Goal: Information Seeking & Learning: Learn about a topic

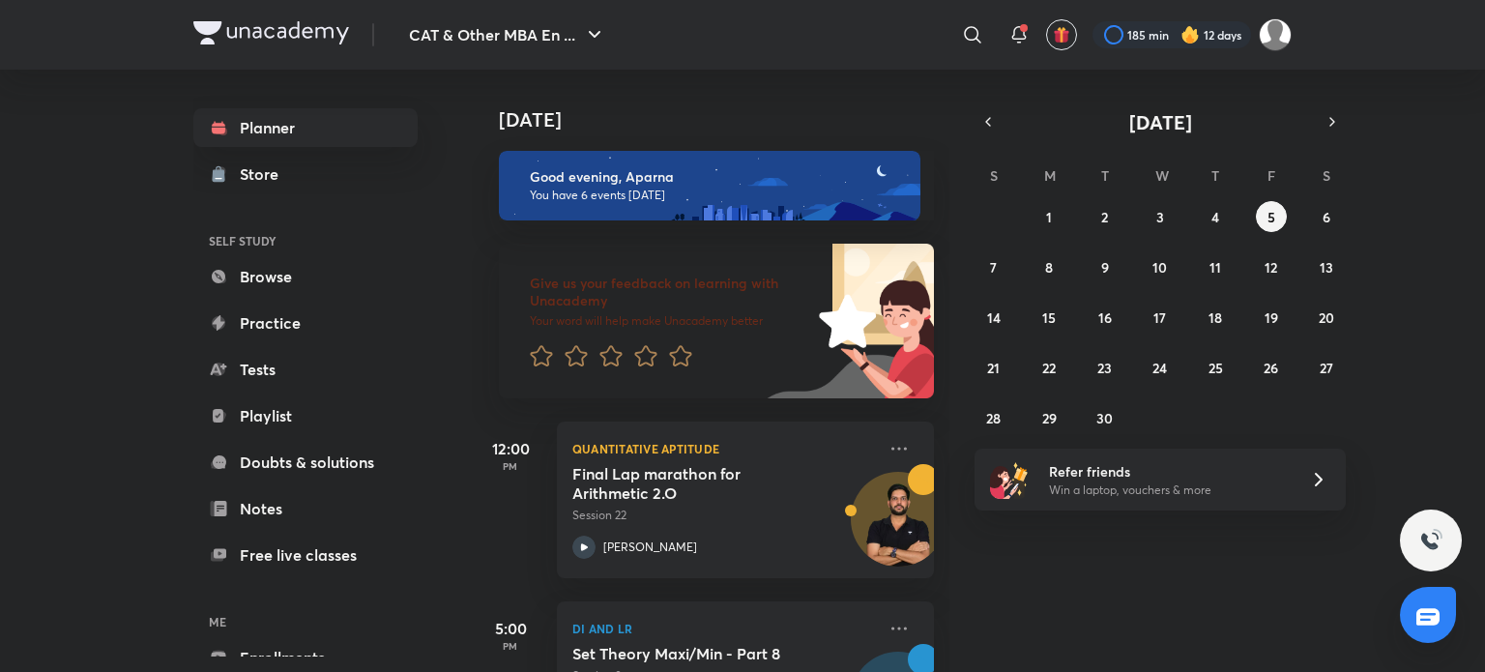
click at [350, 275] on link "Browse" at bounding box center [305, 276] width 224 height 39
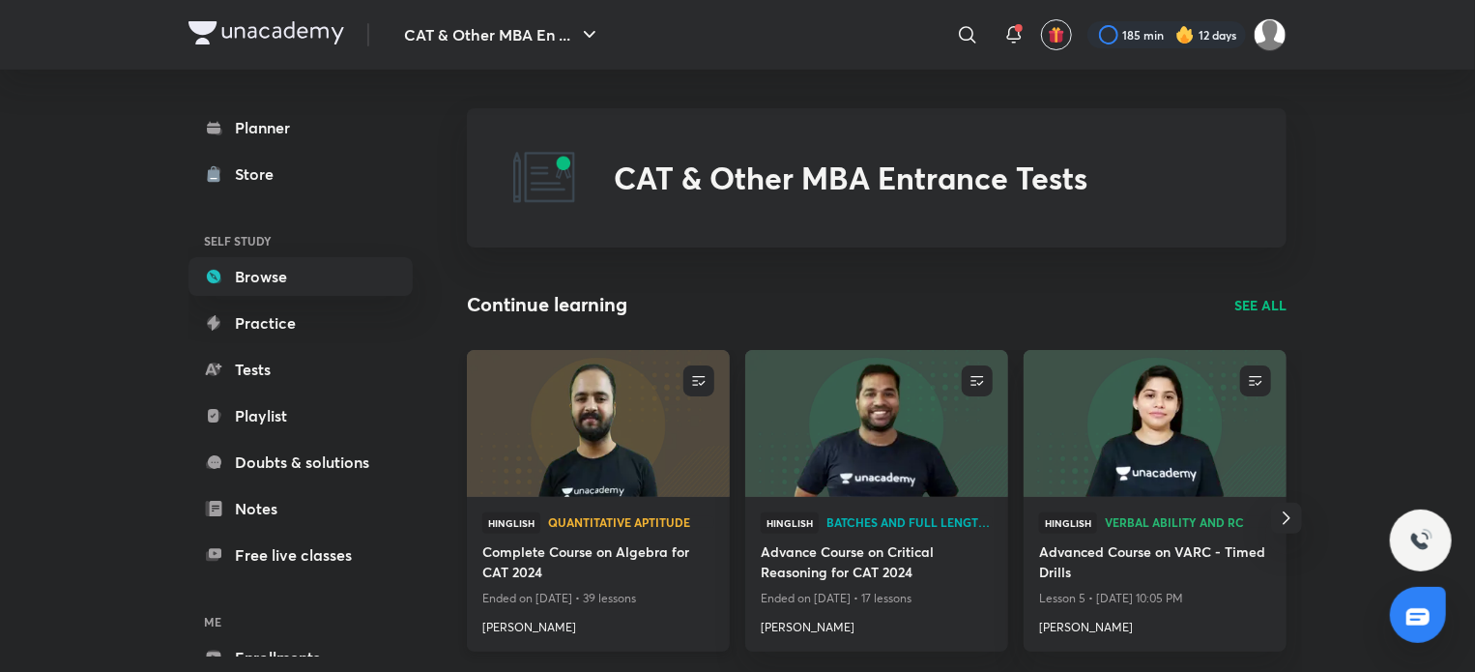
click at [555, 444] on img at bounding box center [598, 423] width 268 height 150
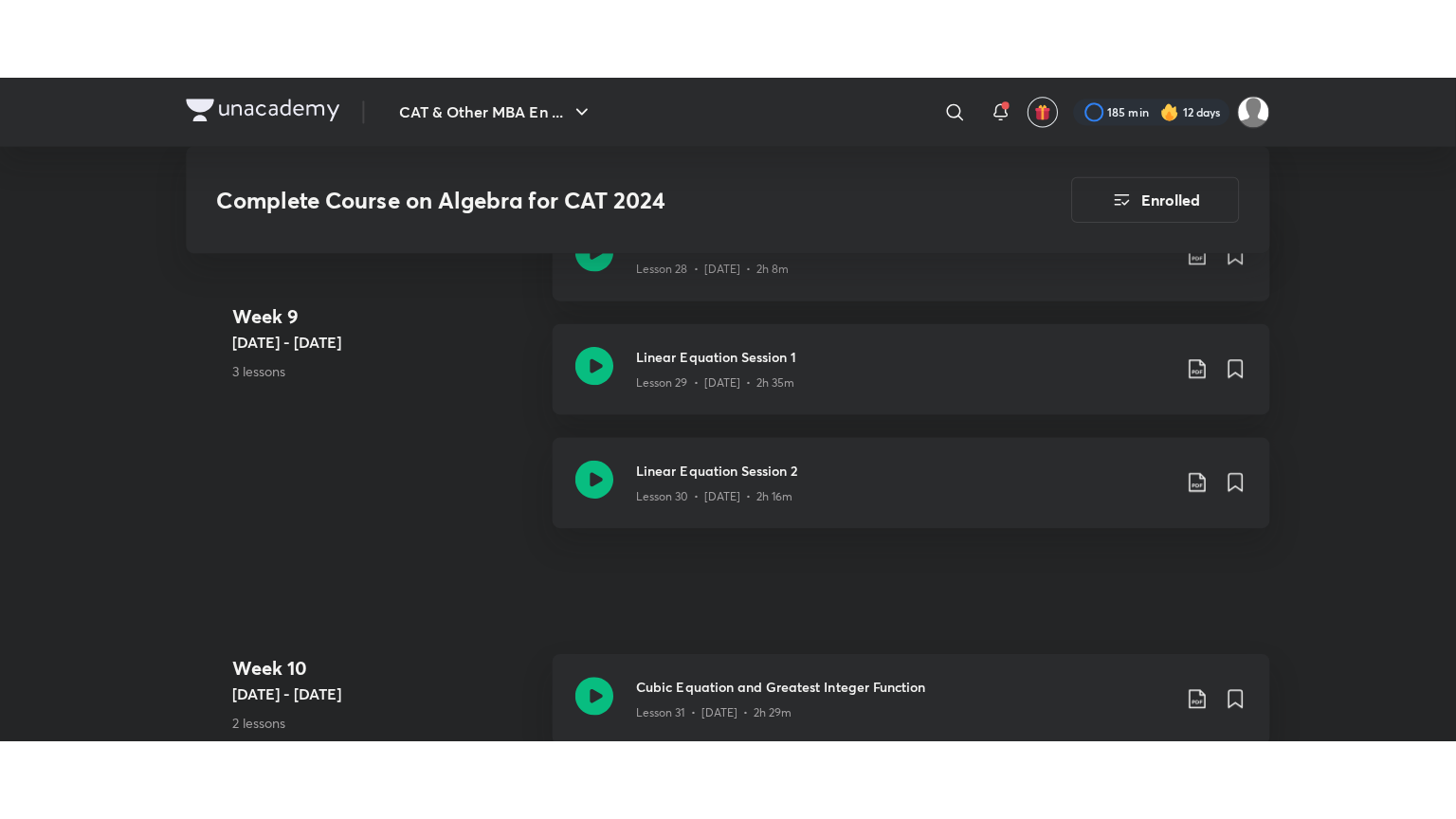
scroll to position [4702, 0]
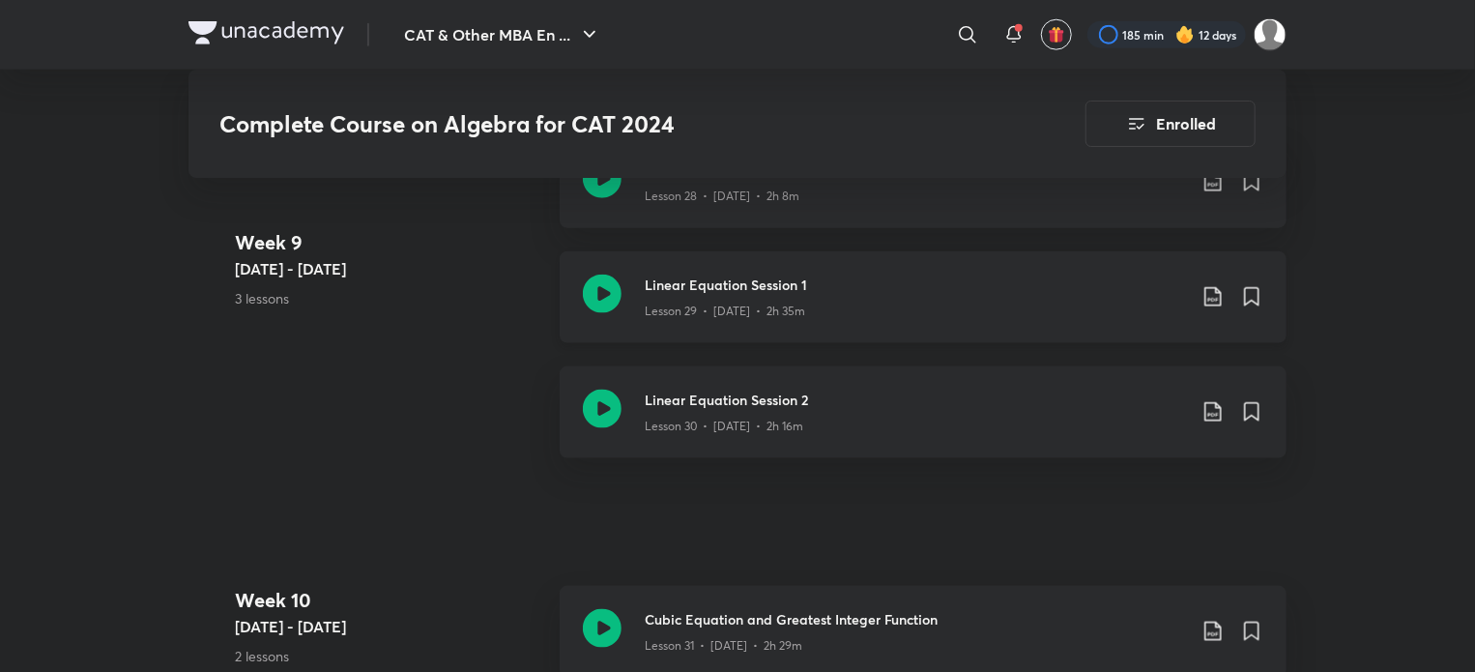
click at [610, 281] on icon at bounding box center [602, 294] width 39 height 39
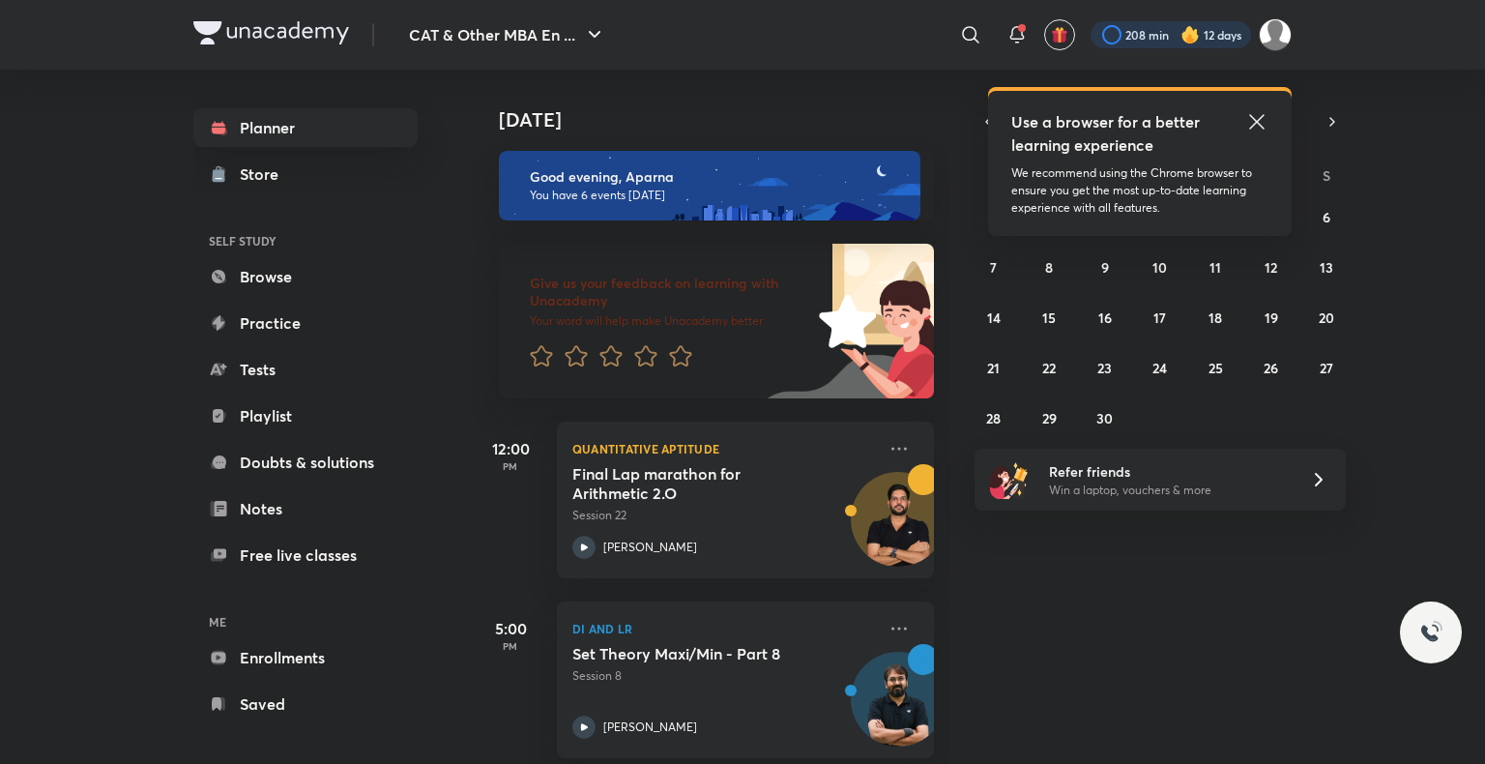
drag, startPoint x: 0, startPoint y: 0, endPoint x: 1200, endPoint y: 28, distance: 1200.8
click at [1200, 28] on div at bounding box center [1170, 34] width 160 height 27
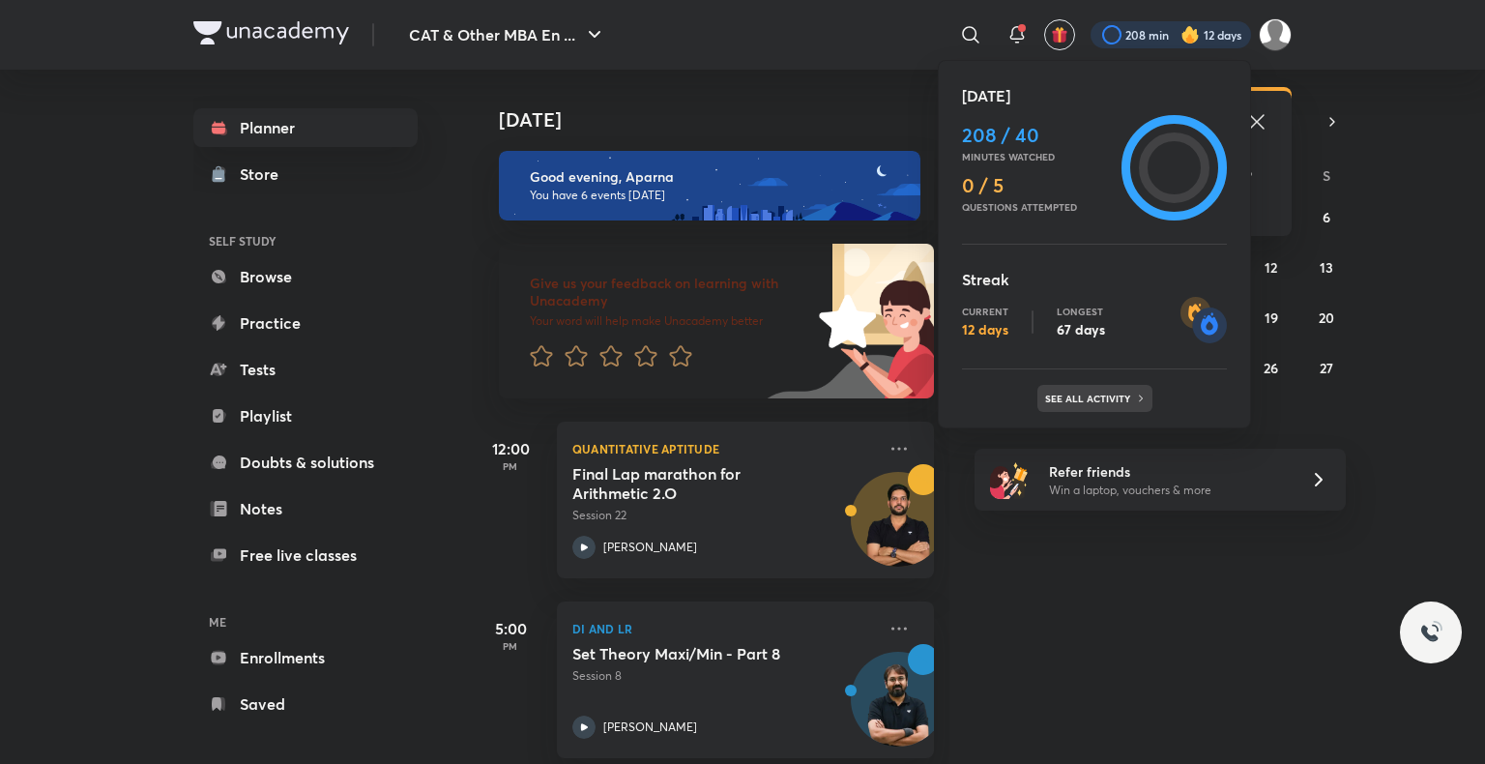
click at [1097, 400] on p "See all activity" at bounding box center [1090, 398] width 90 height 12
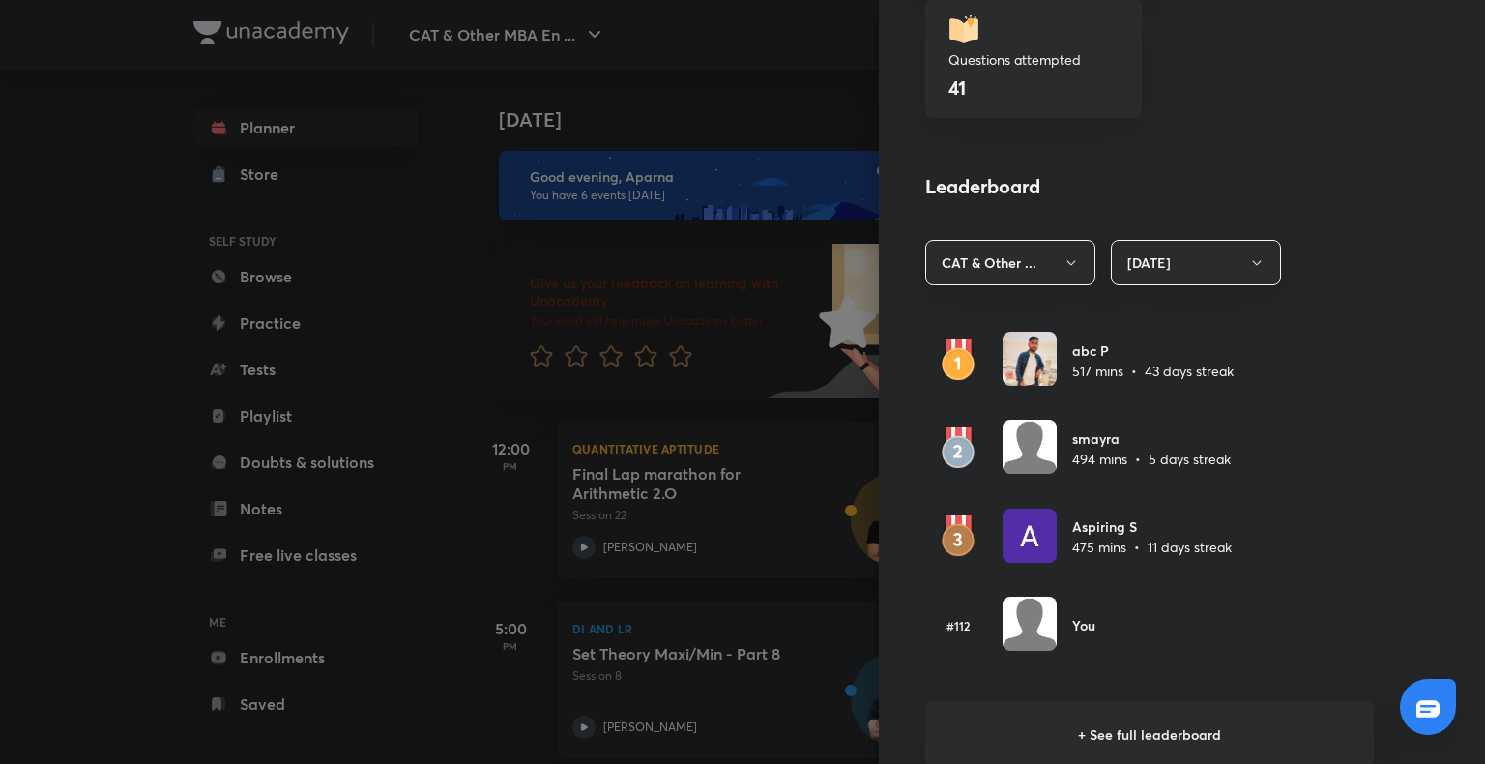
scroll to position [941, 0]
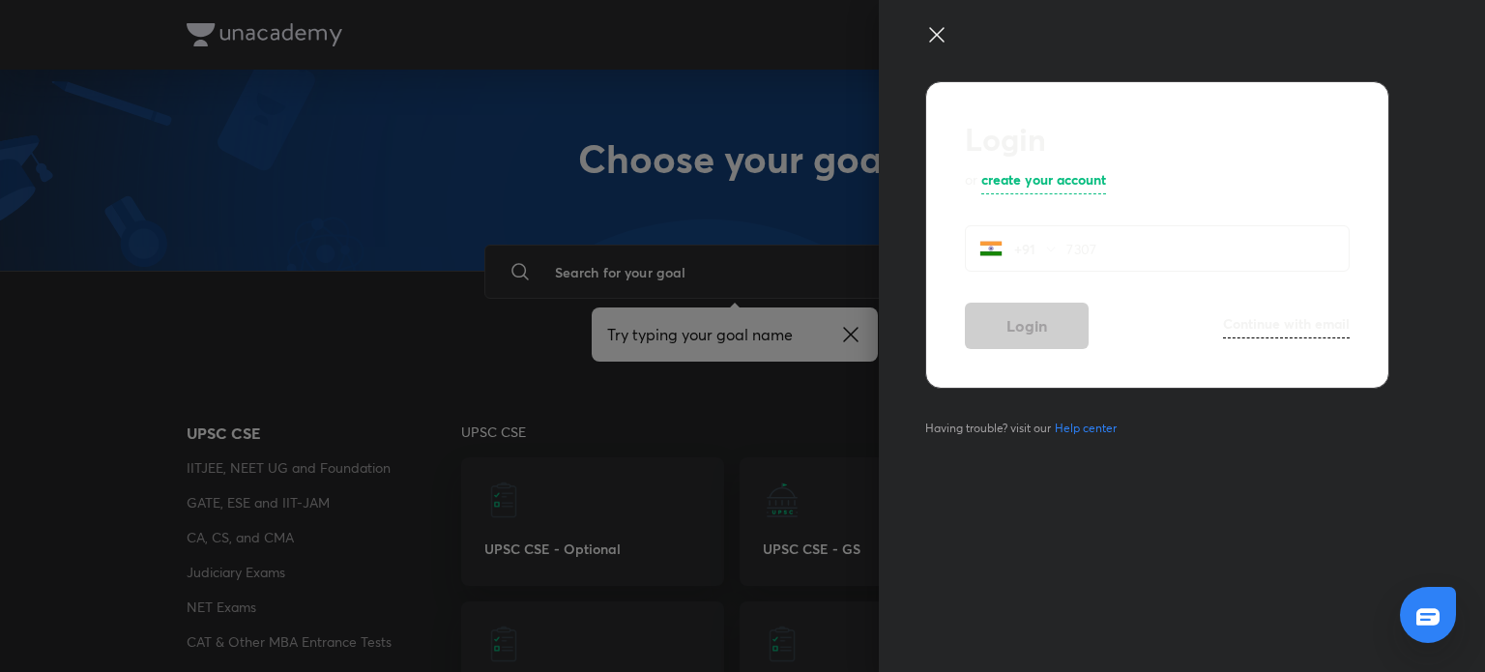
type input "7307"
click at [1059, 243] on div "+91 7307 ​" at bounding box center [1157, 248] width 385 height 46
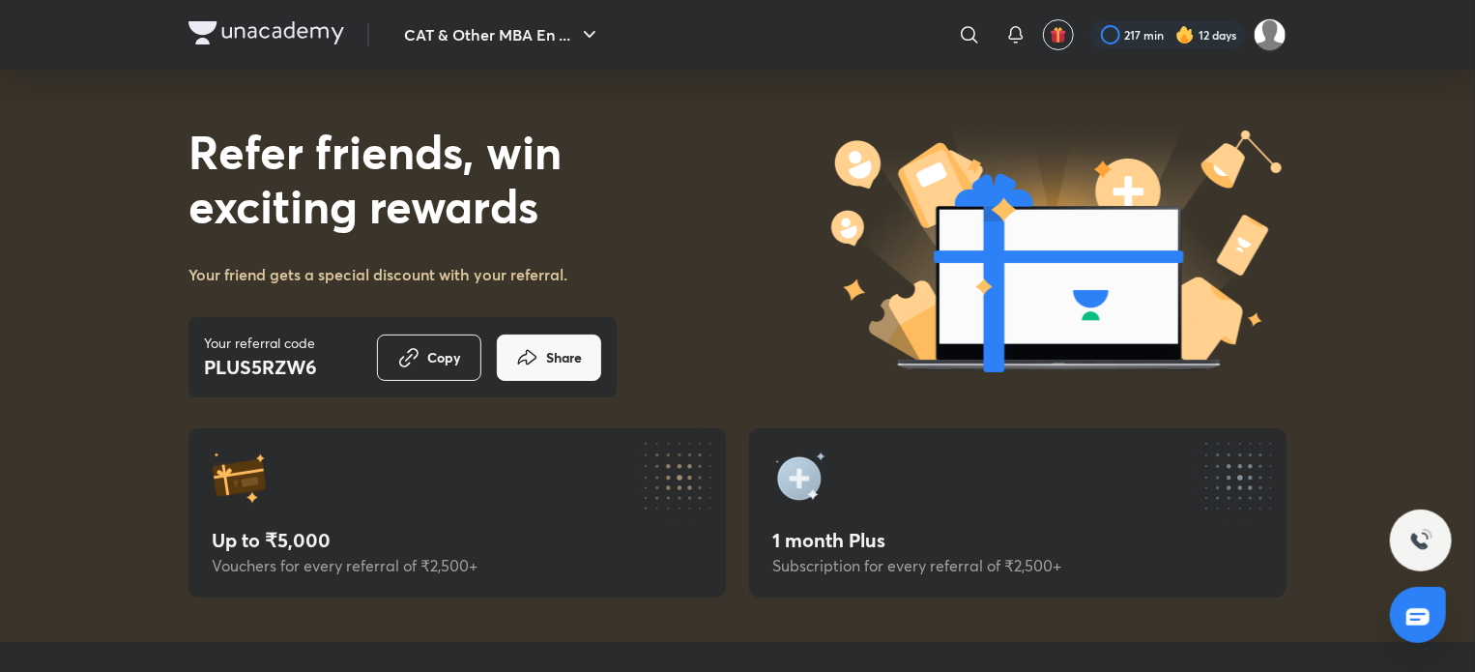
click at [208, 26] on img at bounding box center [266, 32] width 156 height 23
click at [565, 39] on button "CAT & Other MBA En ..." at bounding box center [502, 34] width 220 height 39
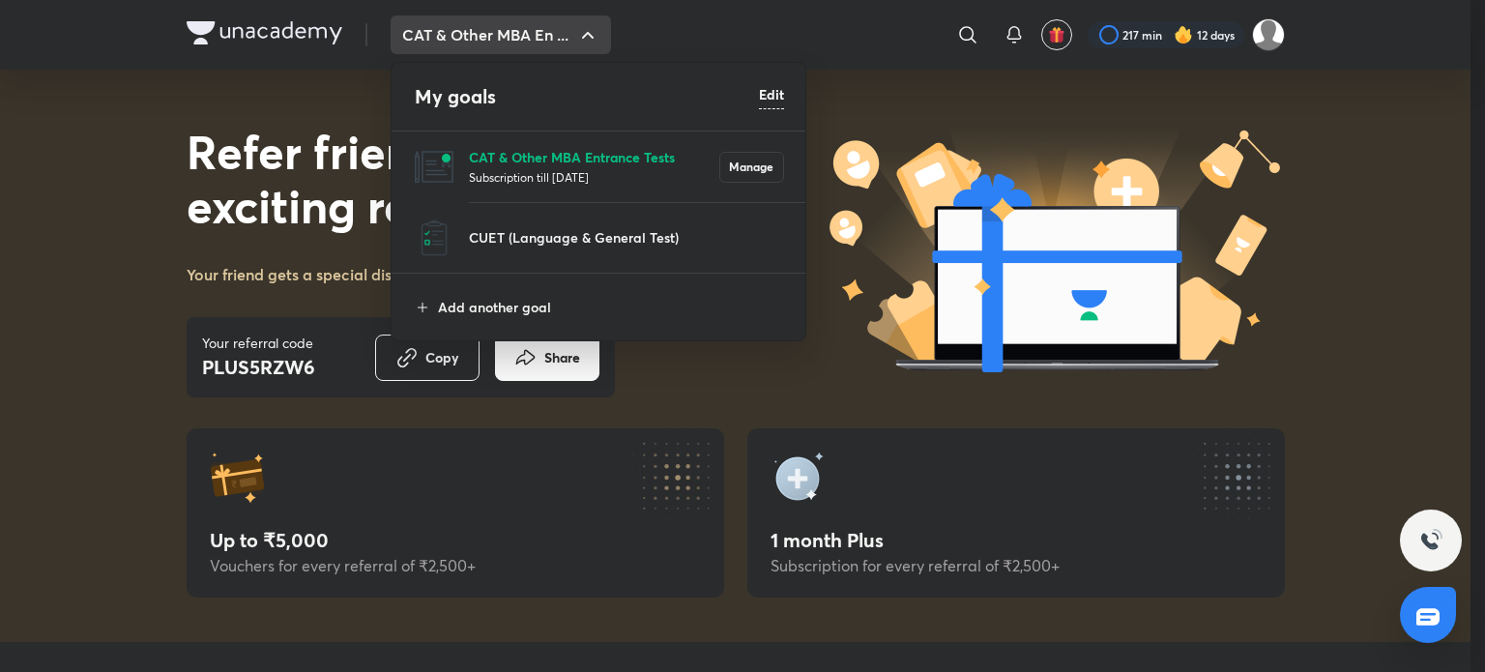
click at [580, 160] on p "CAT & Other MBA Entrance Tests" at bounding box center [594, 157] width 250 height 20
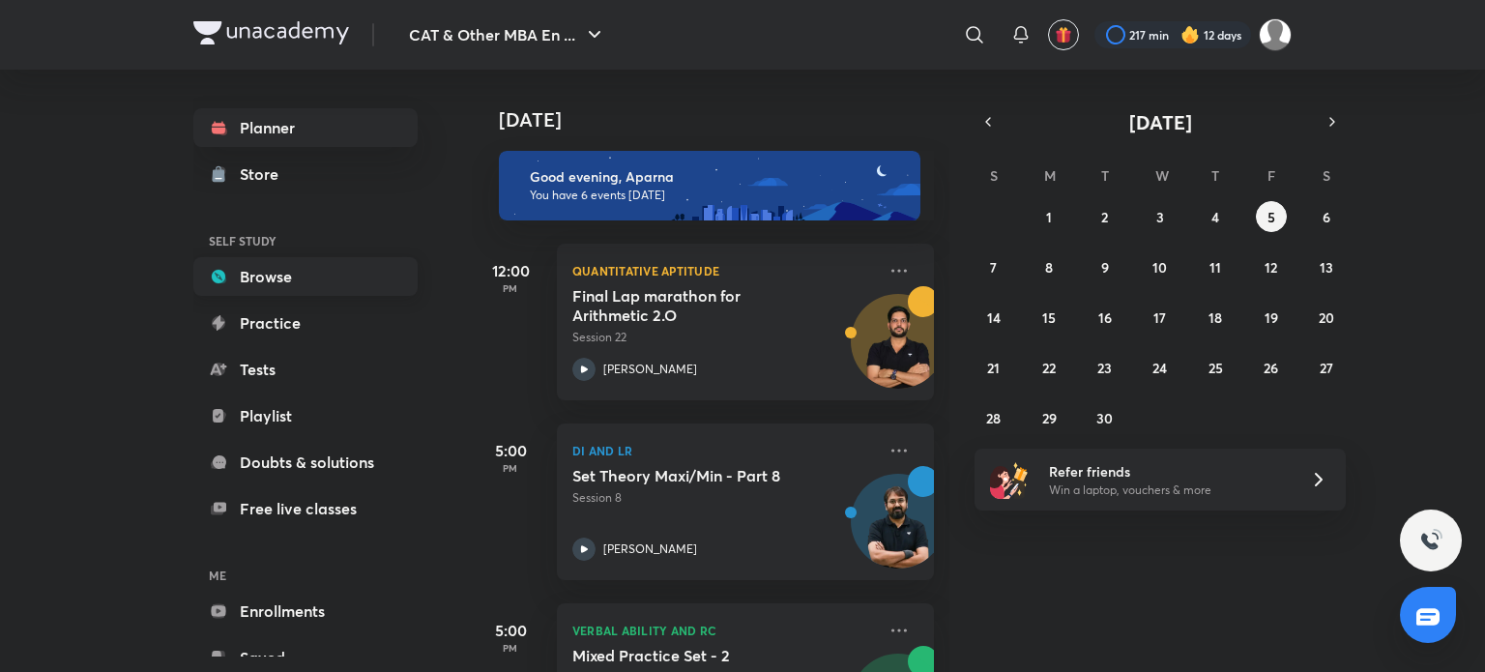
click at [312, 291] on link "Browse" at bounding box center [305, 276] width 224 height 39
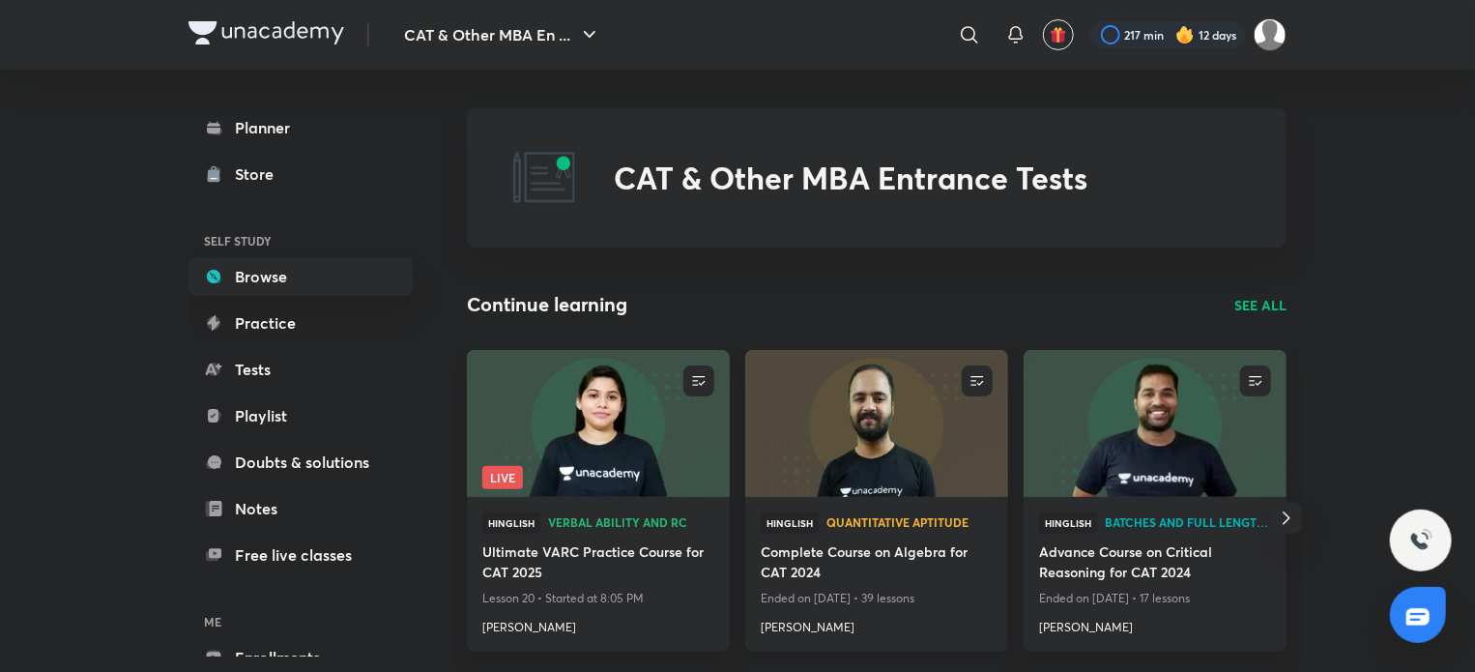
click at [869, 410] on img at bounding box center [876, 423] width 268 height 150
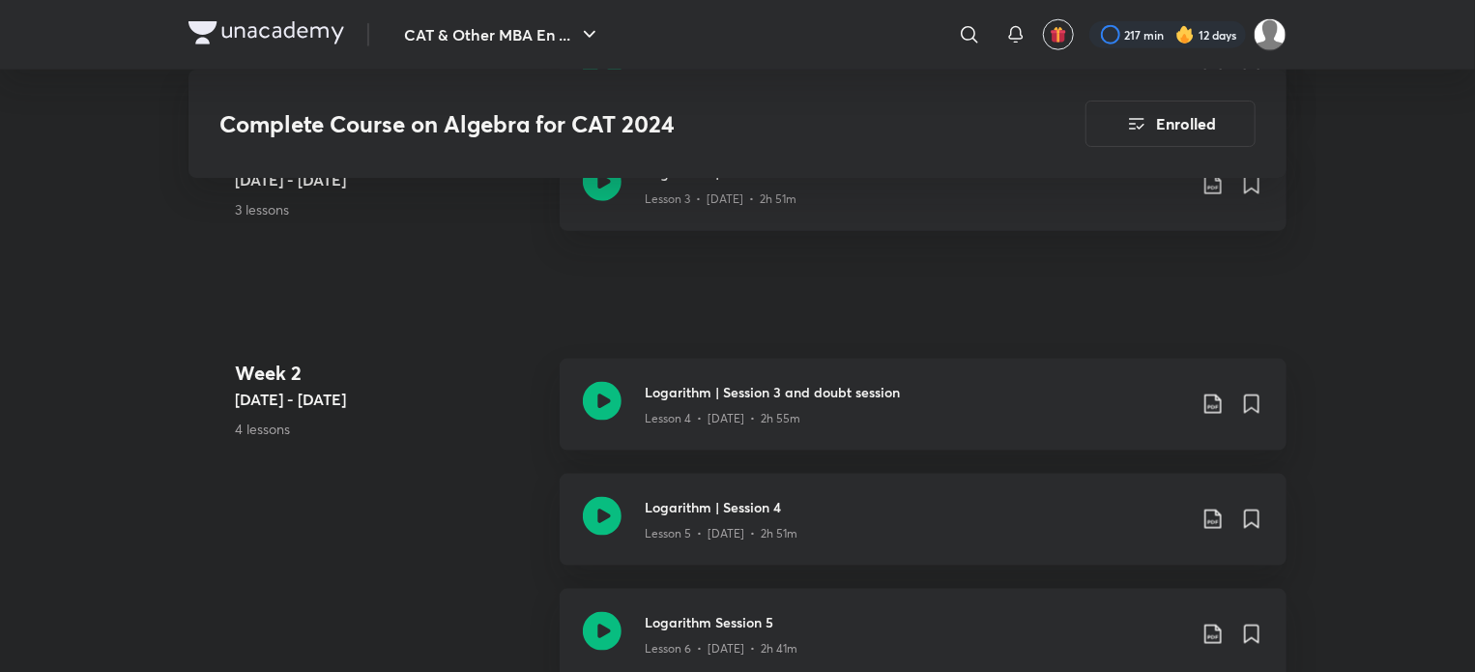
scroll to position [1911, 0]
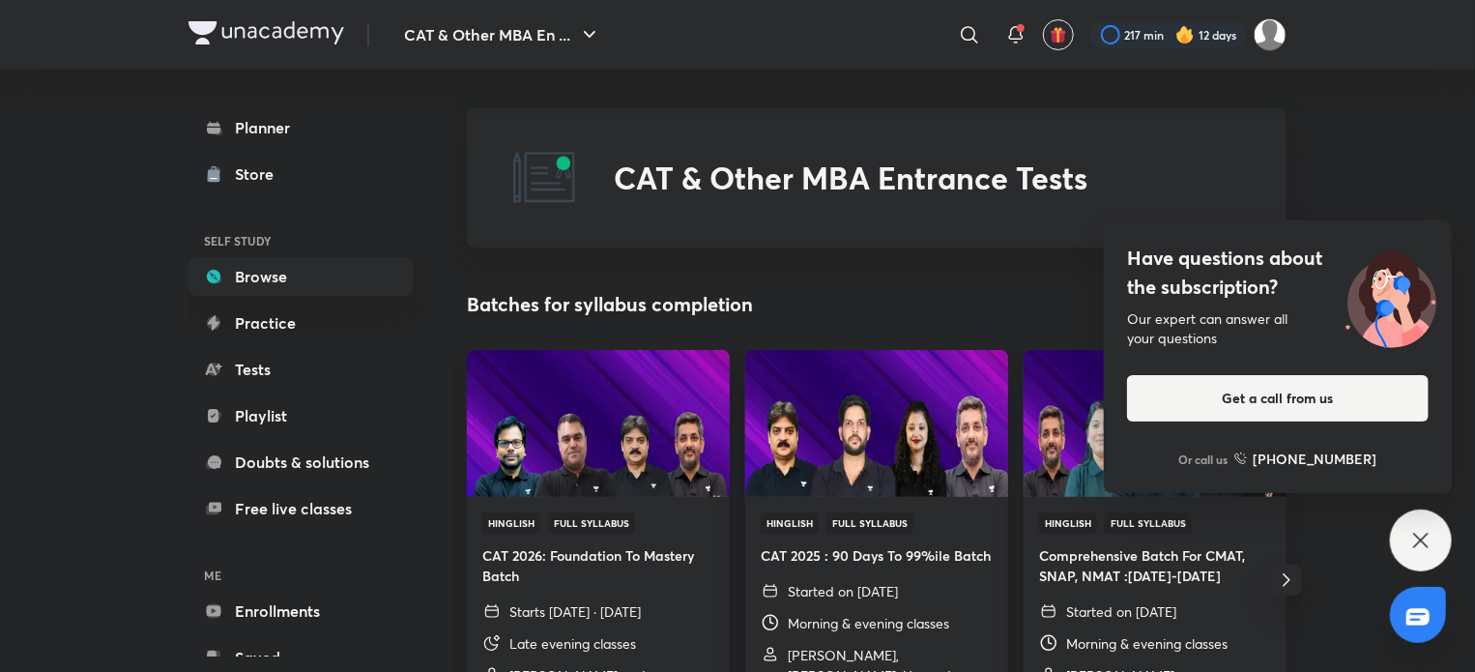
click at [1439, 553] on div "Have questions about the subscription? Our expert can answer all your questions…" at bounding box center [1421, 540] width 62 height 62
click at [271, 125] on link "Planner" at bounding box center [300, 127] width 224 height 39
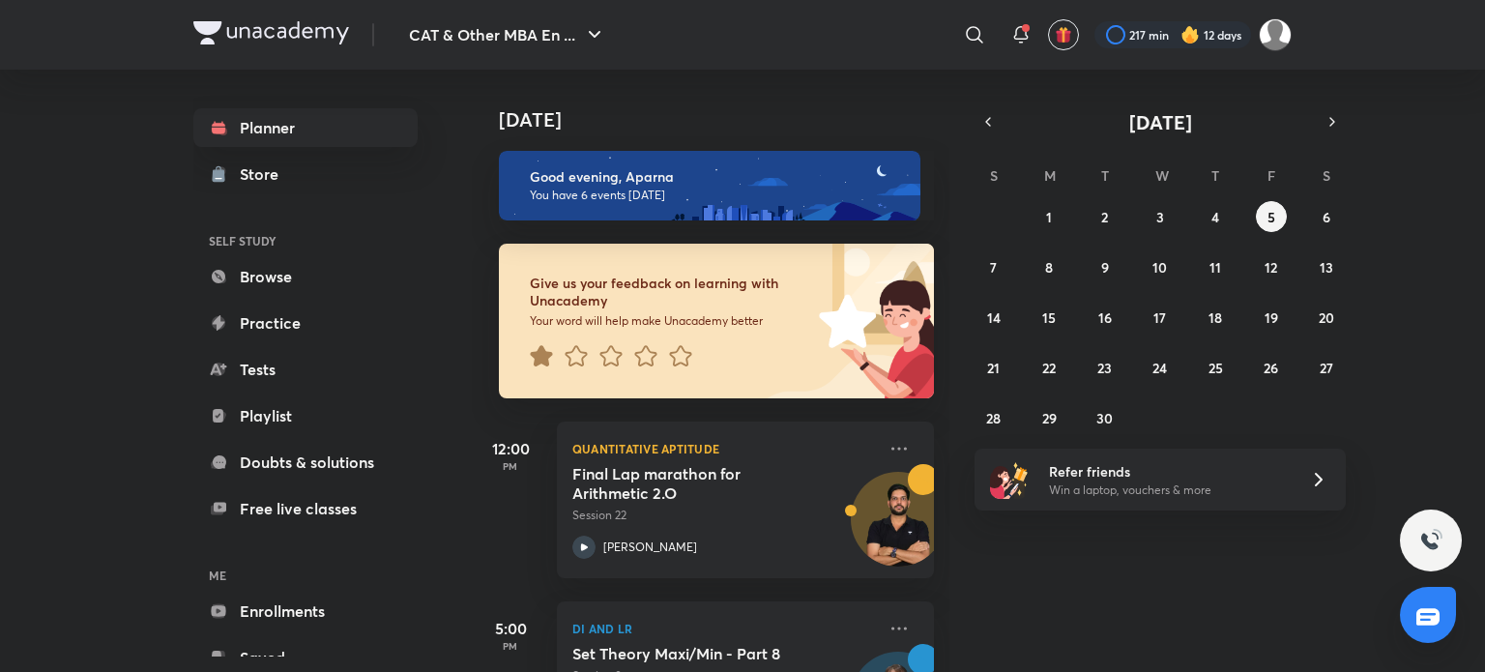
click at [542, 355] on icon at bounding box center [541, 355] width 22 height 21
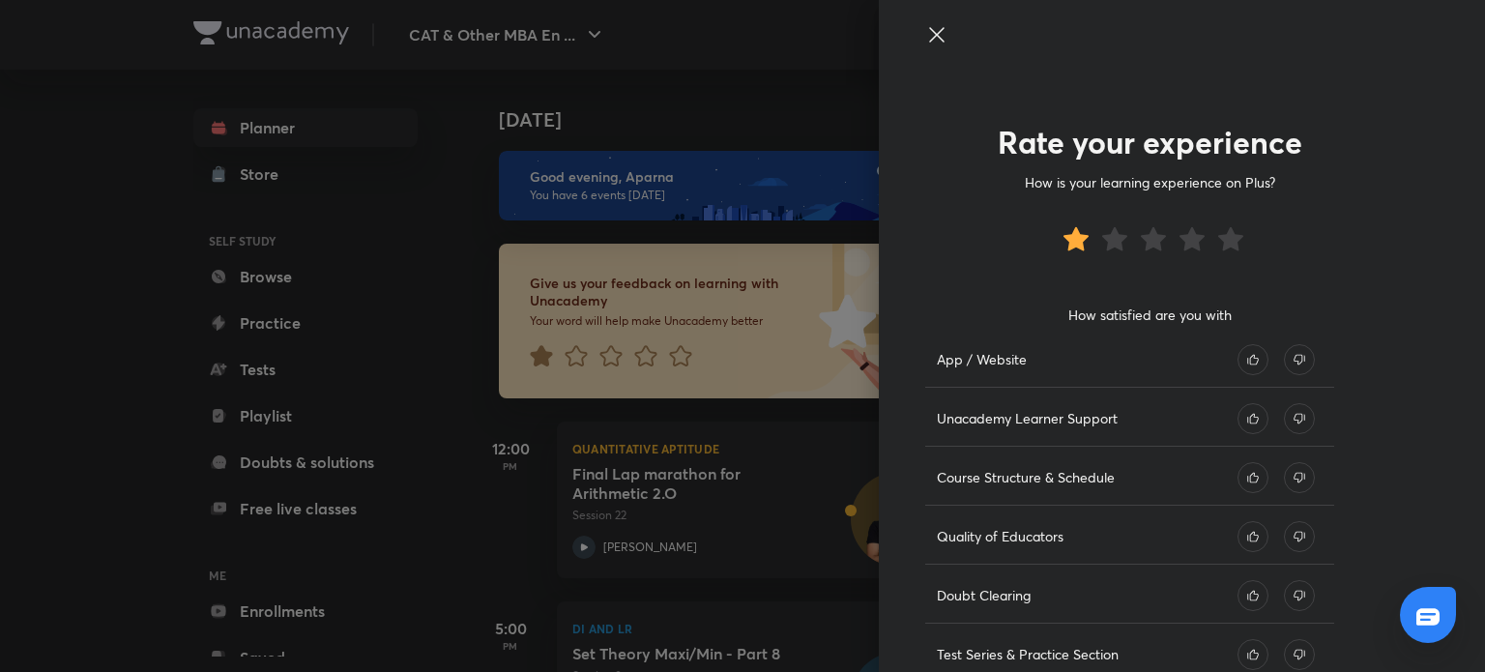
scroll to position [170, 0]
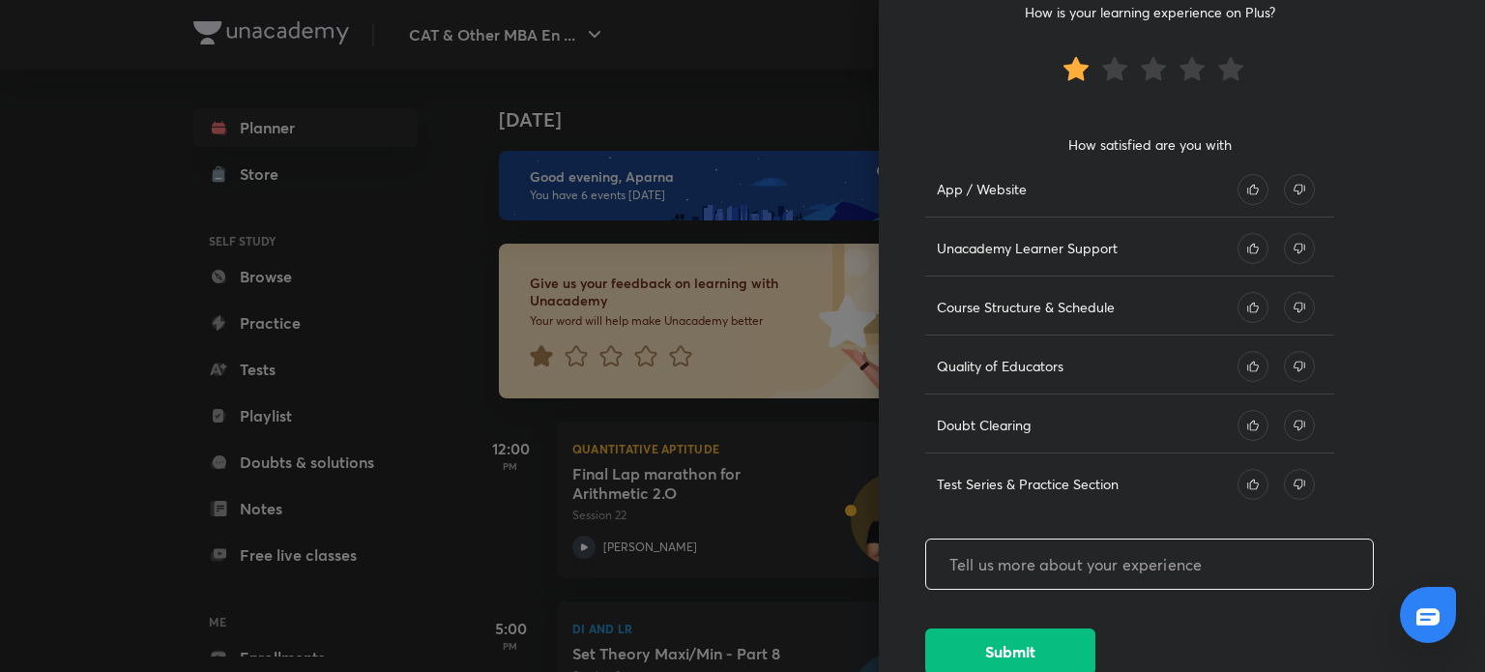
click at [965, 557] on input "text" at bounding box center [1149, 563] width 447 height 49
type input "there are a lot of glitches in the app"
click at [1293, 184] on icon at bounding box center [1298, 189] width 11 height 11
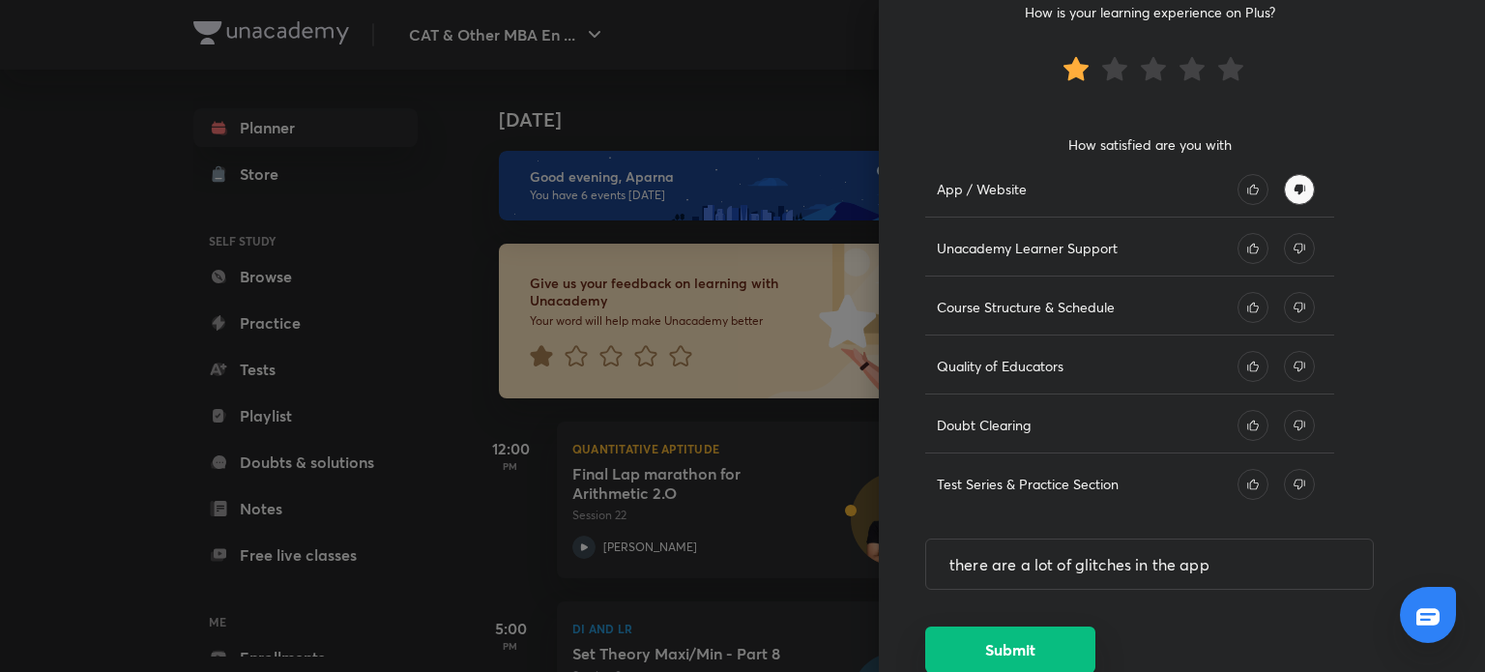
click at [1052, 650] on button "Submit" at bounding box center [1010, 649] width 170 height 46
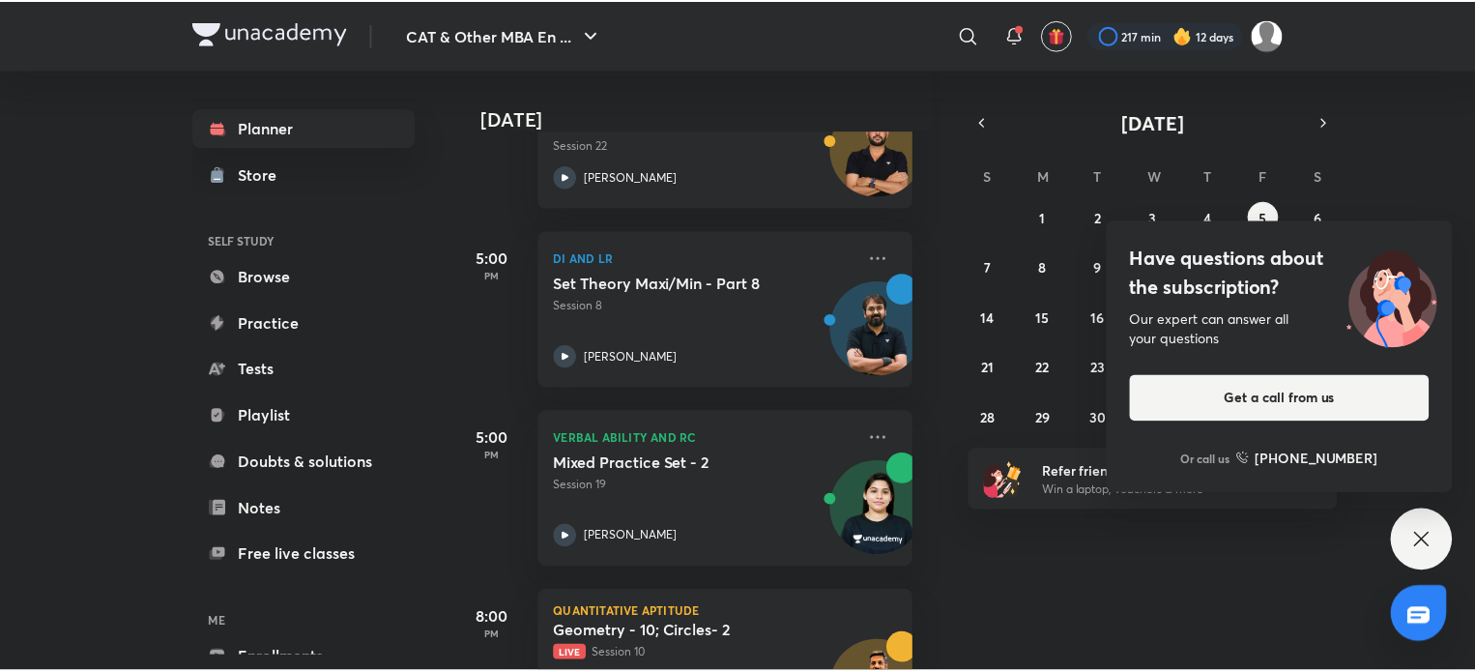
scroll to position [371, 15]
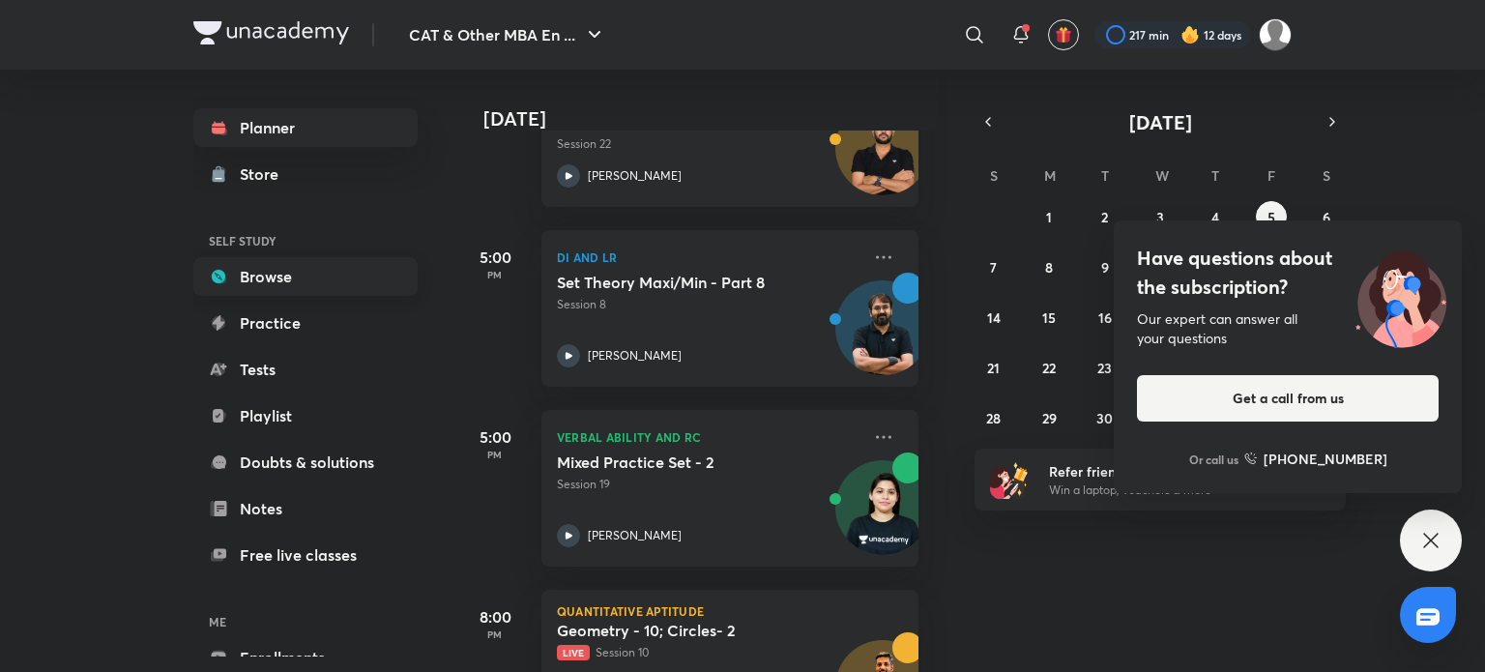
click at [379, 271] on link "Browse" at bounding box center [305, 276] width 224 height 39
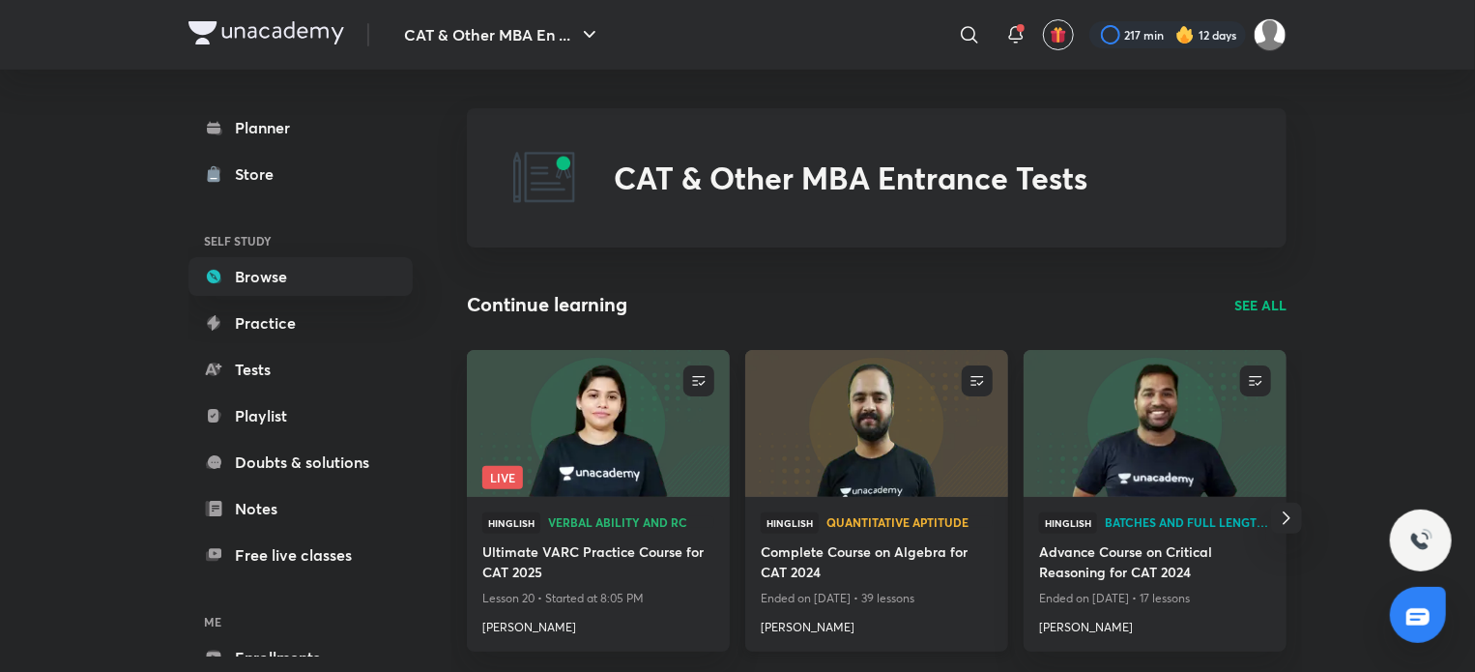
click at [881, 413] on img at bounding box center [876, 423] width 268 height 150
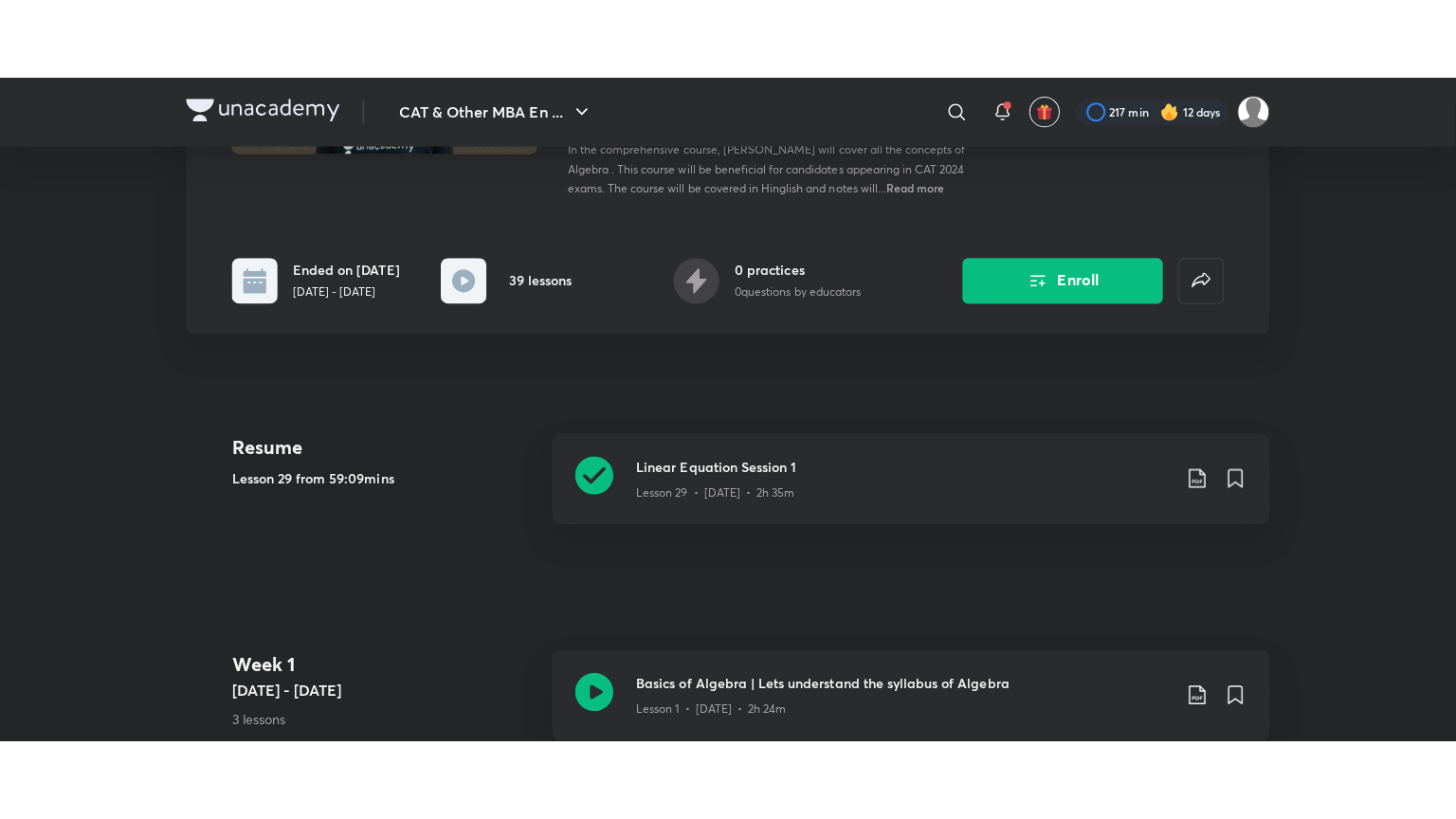
scroll to position [297, 0]
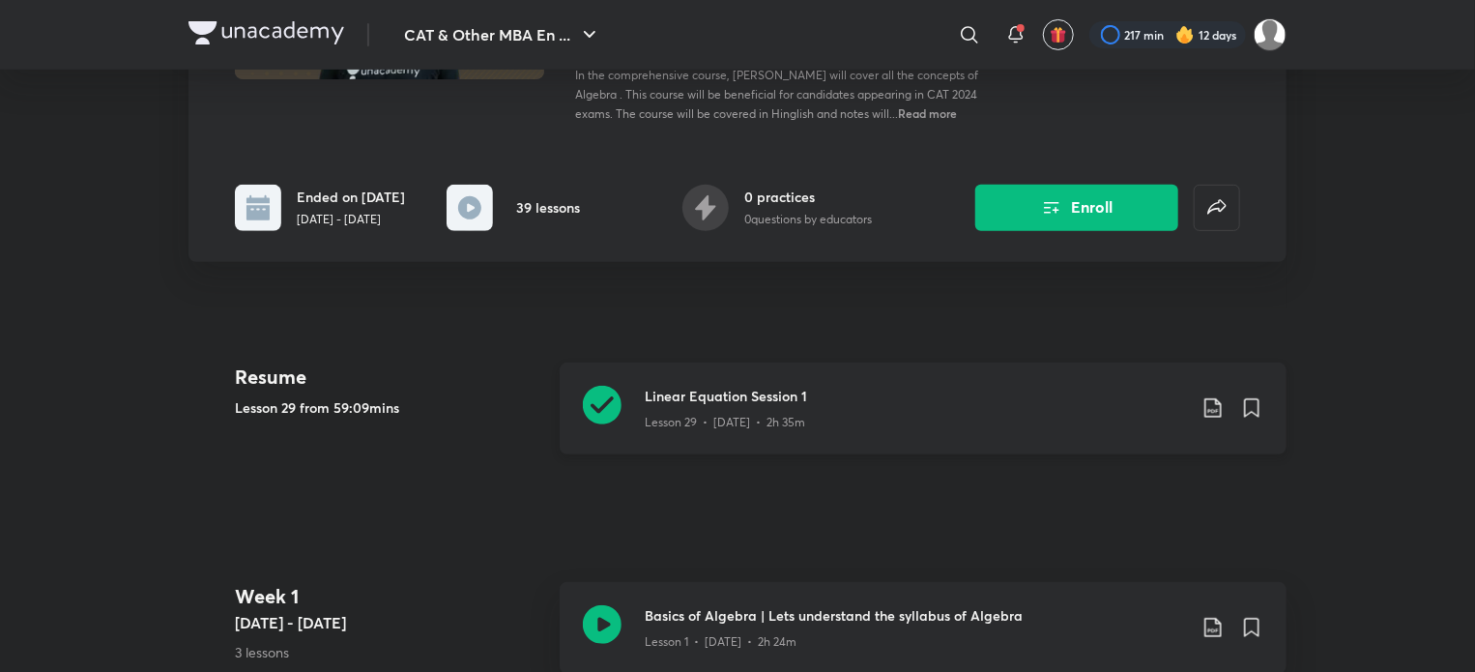
click at [596, 401] on icon at bounding box center [602, 405] width 39 height 39
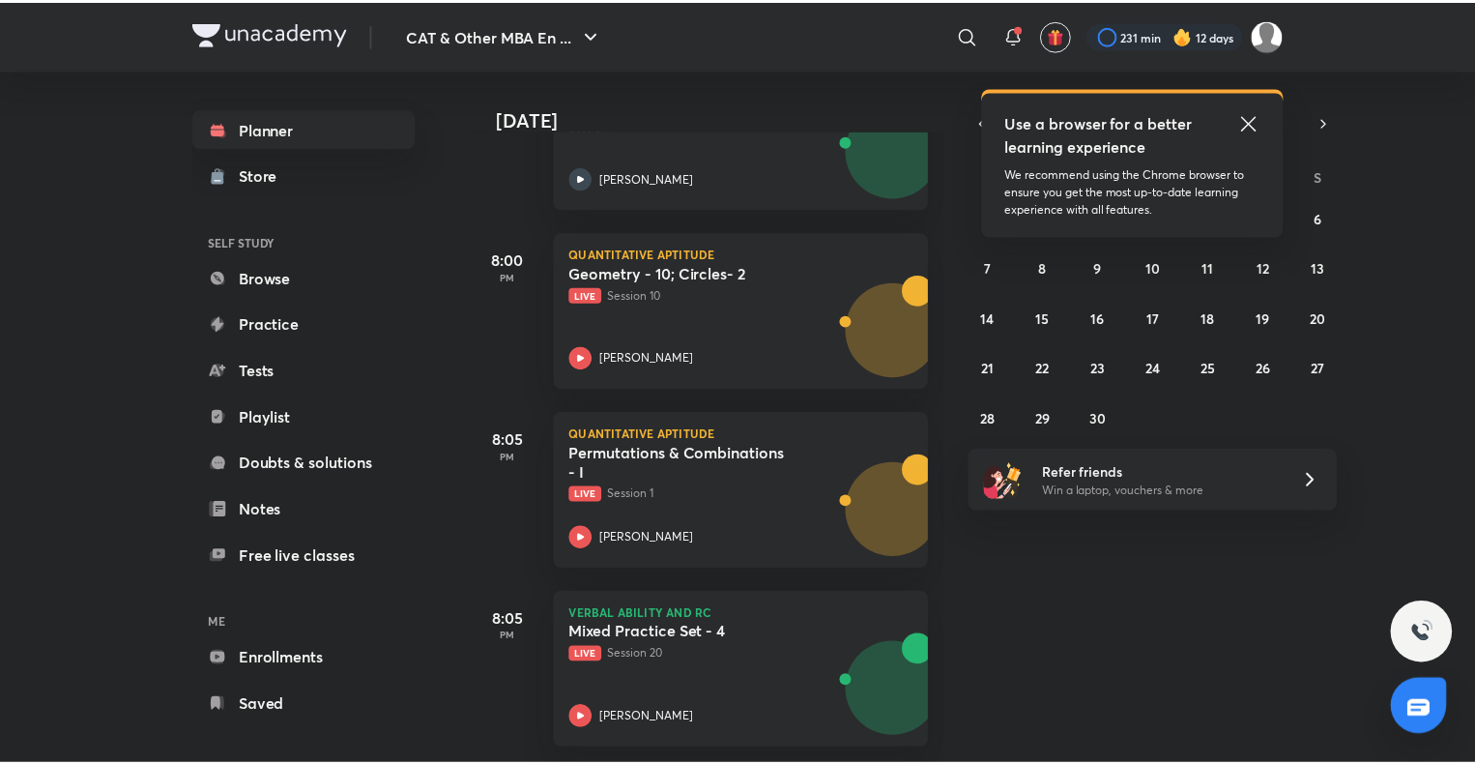
scroll to position [564, 0]
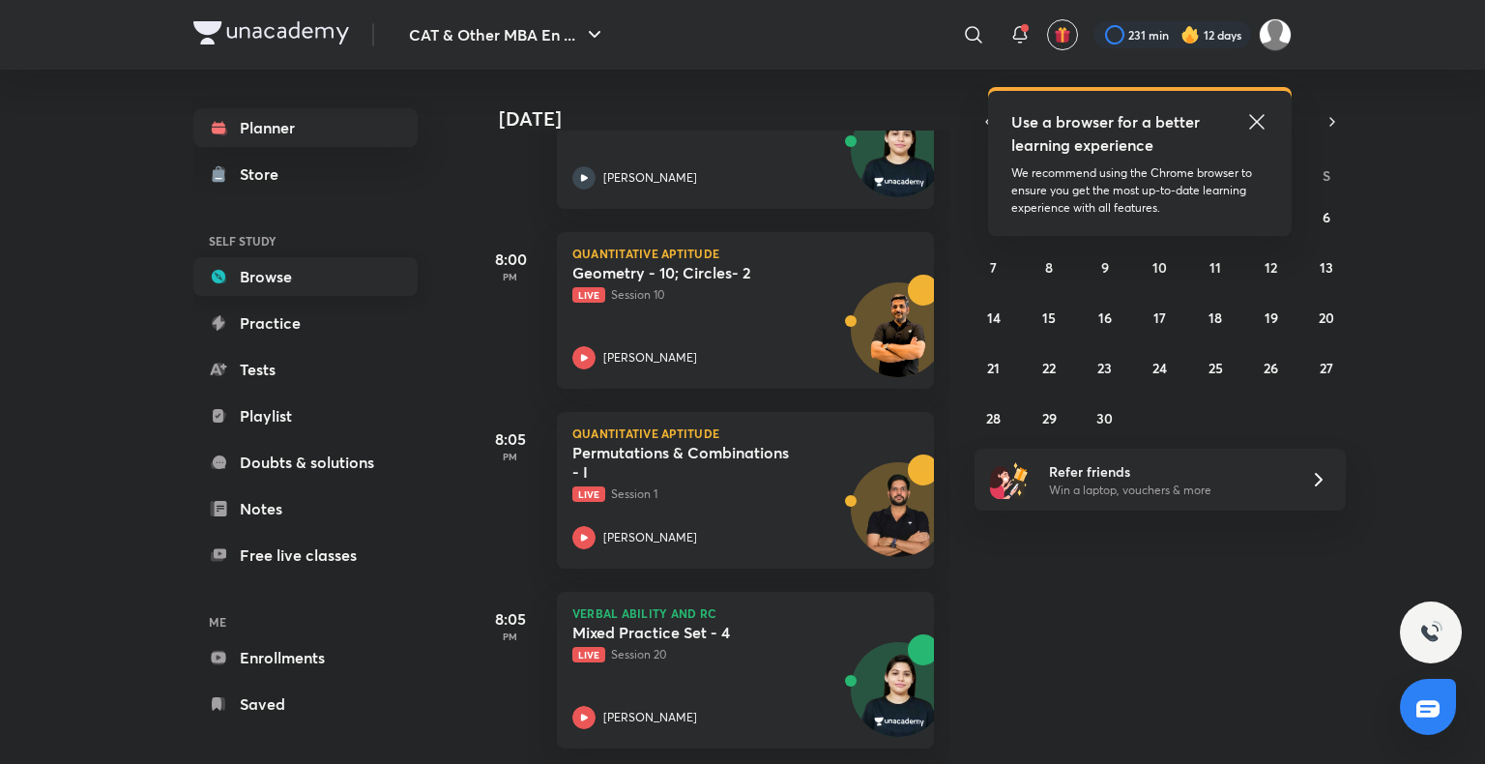
click at [263, 292] on link "Browse" at bounding box center [305, 276] width 224 height 39
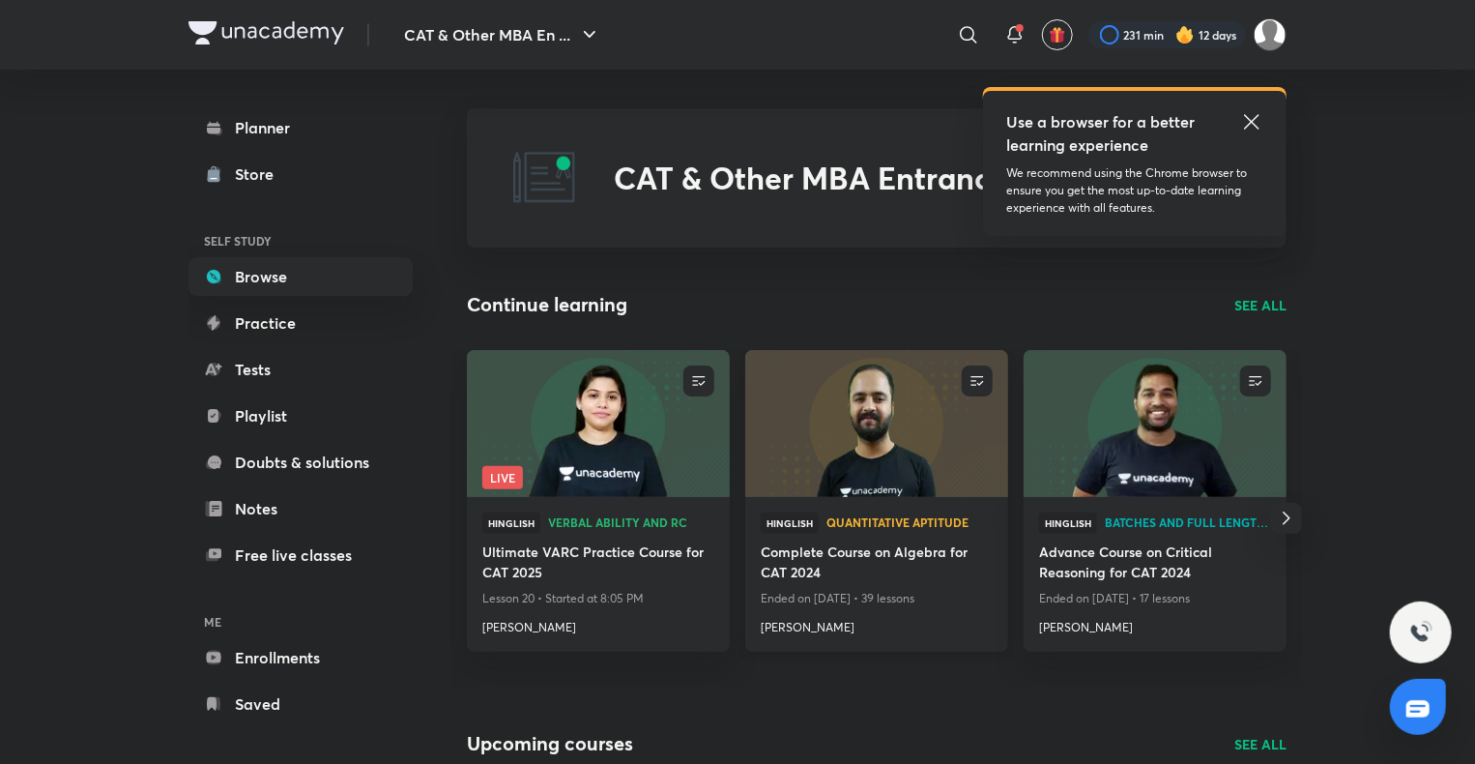
click at [893, 424] on img at bounding box center [876, 423] width 268 height 150
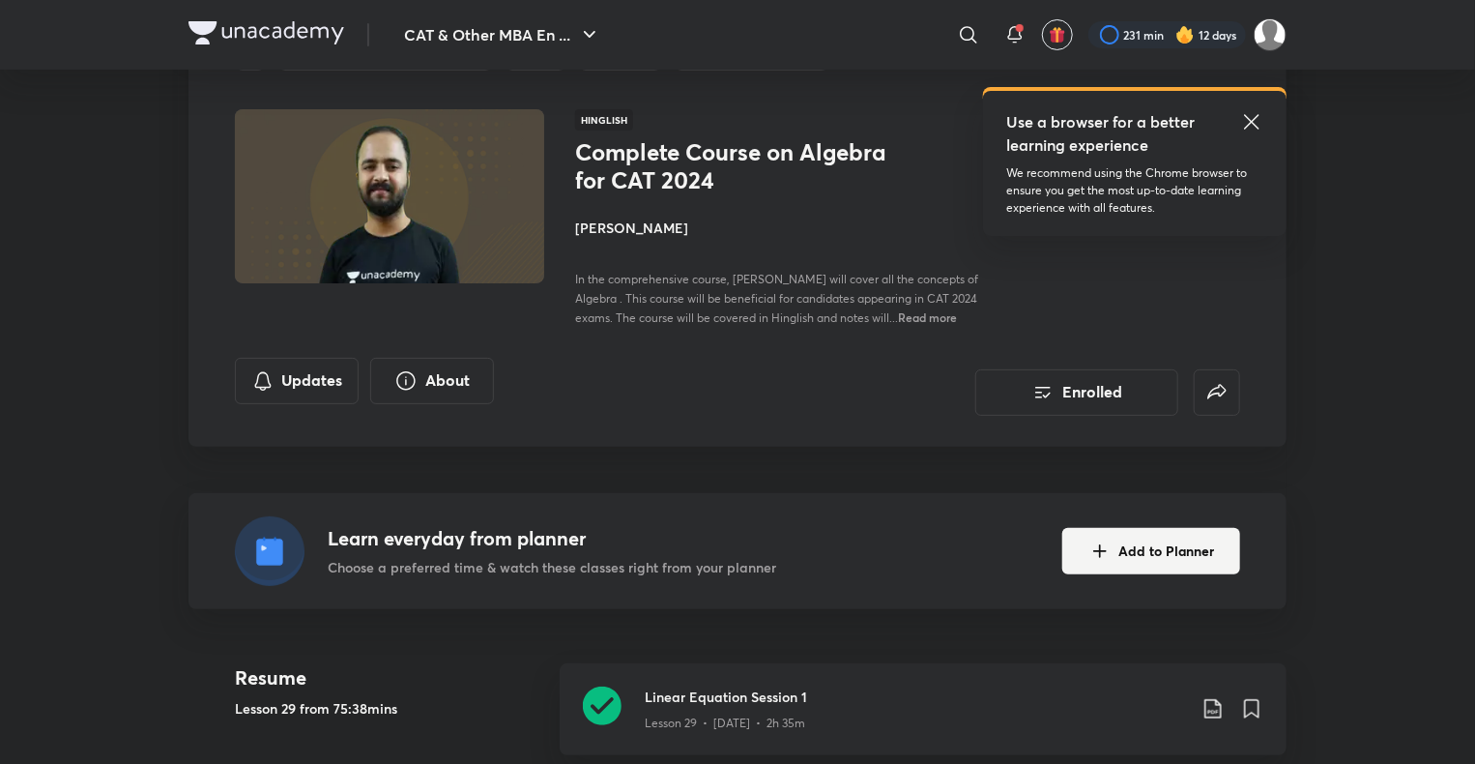
scroll to position [378, 0]
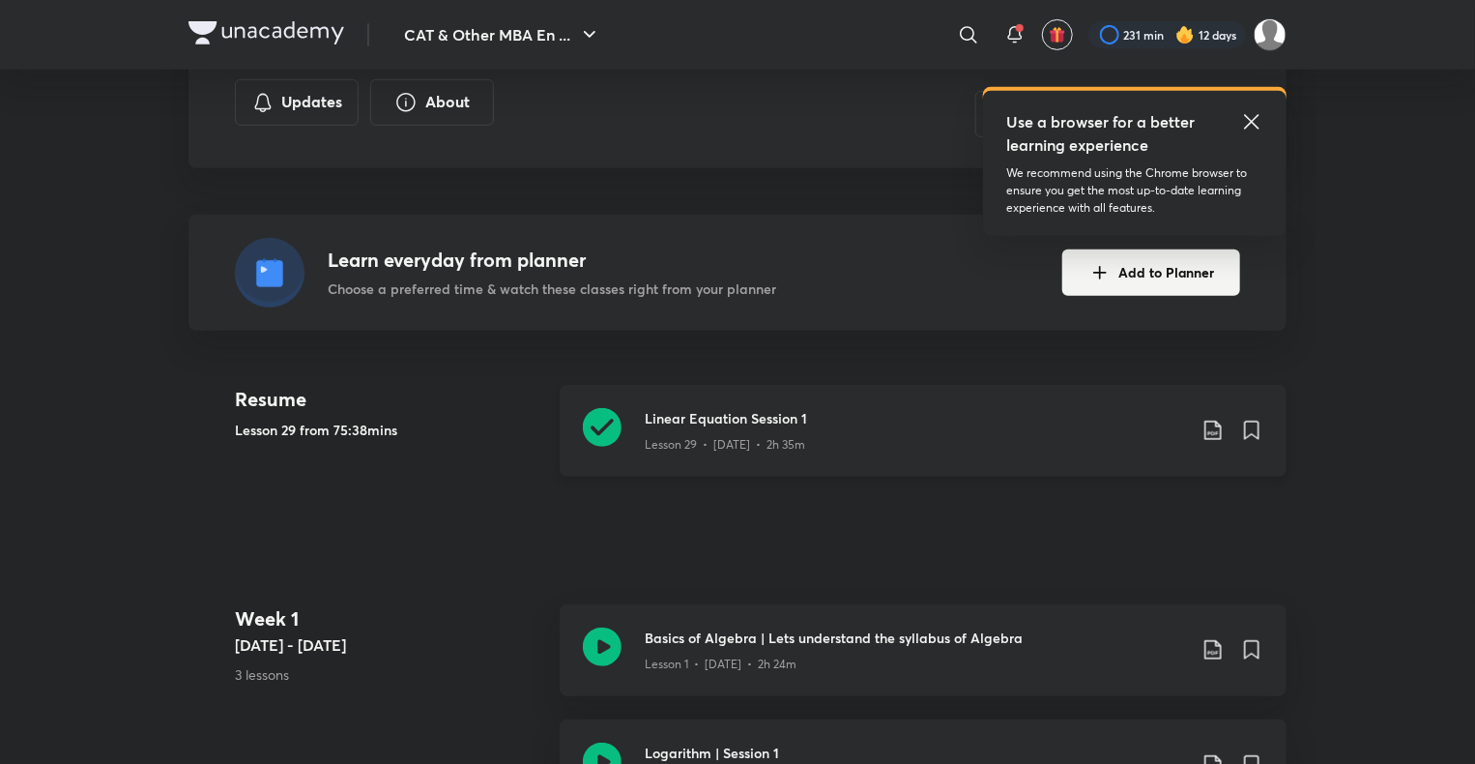
click at [621, 427] on div "Linear Equation Session 1 Lesson 29 • May 1 • 2h 35m" at bounding box center [923, 431] width 727 height 92
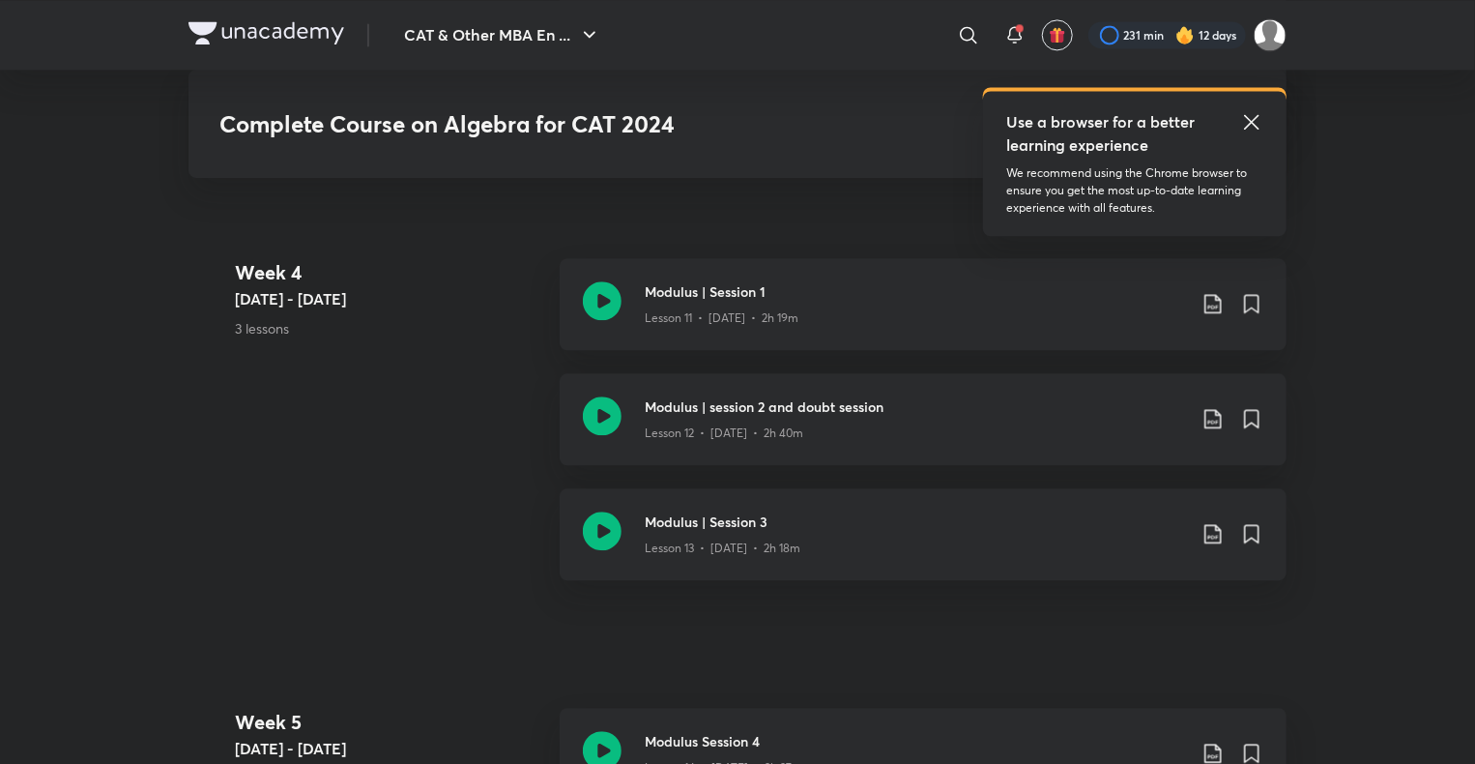
scroll to position [2184, 0]
click at [587, 535] on icon at bounding box center [602, 533] width 39 height 39
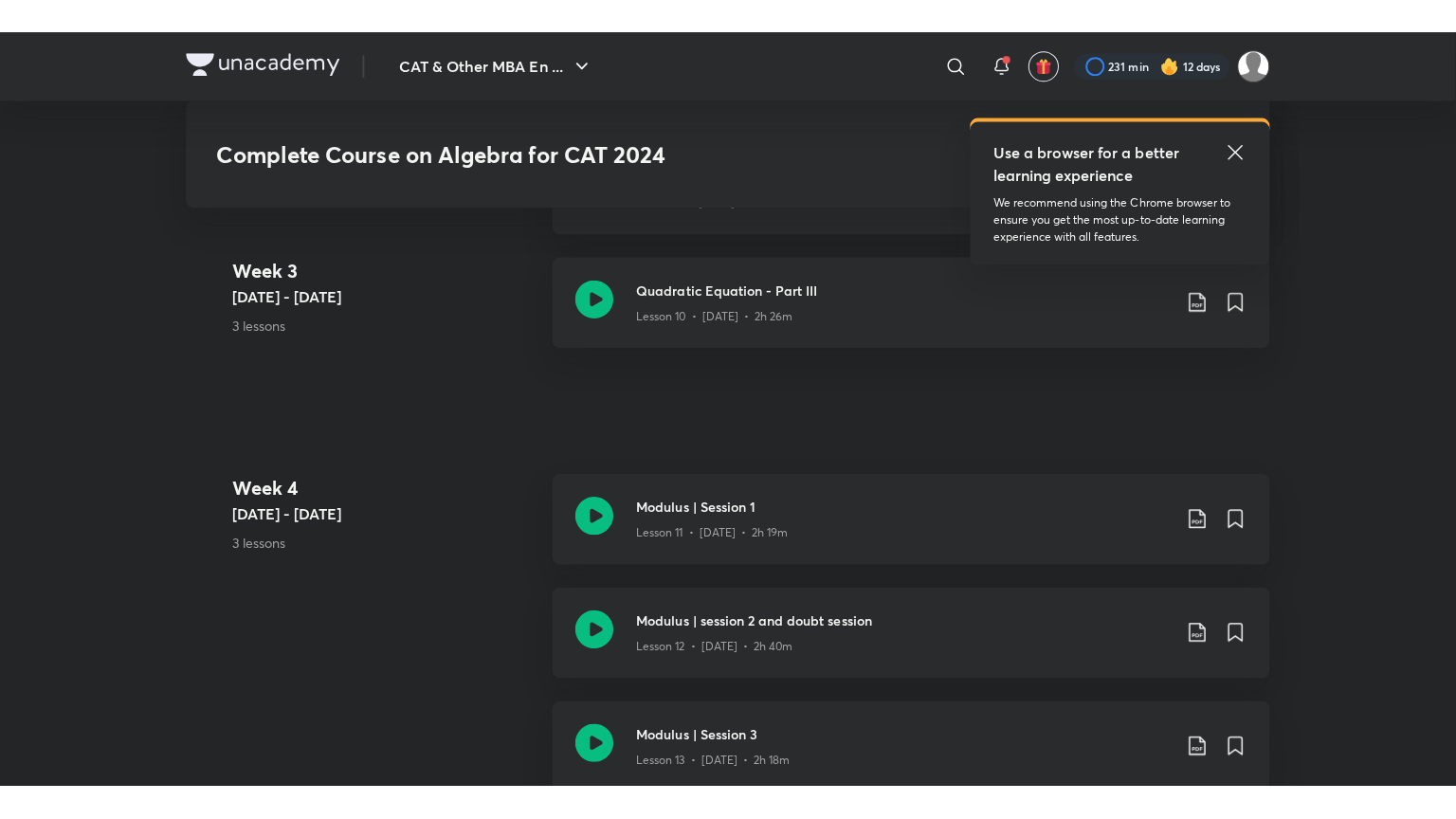
scroll to position [1961, 0]
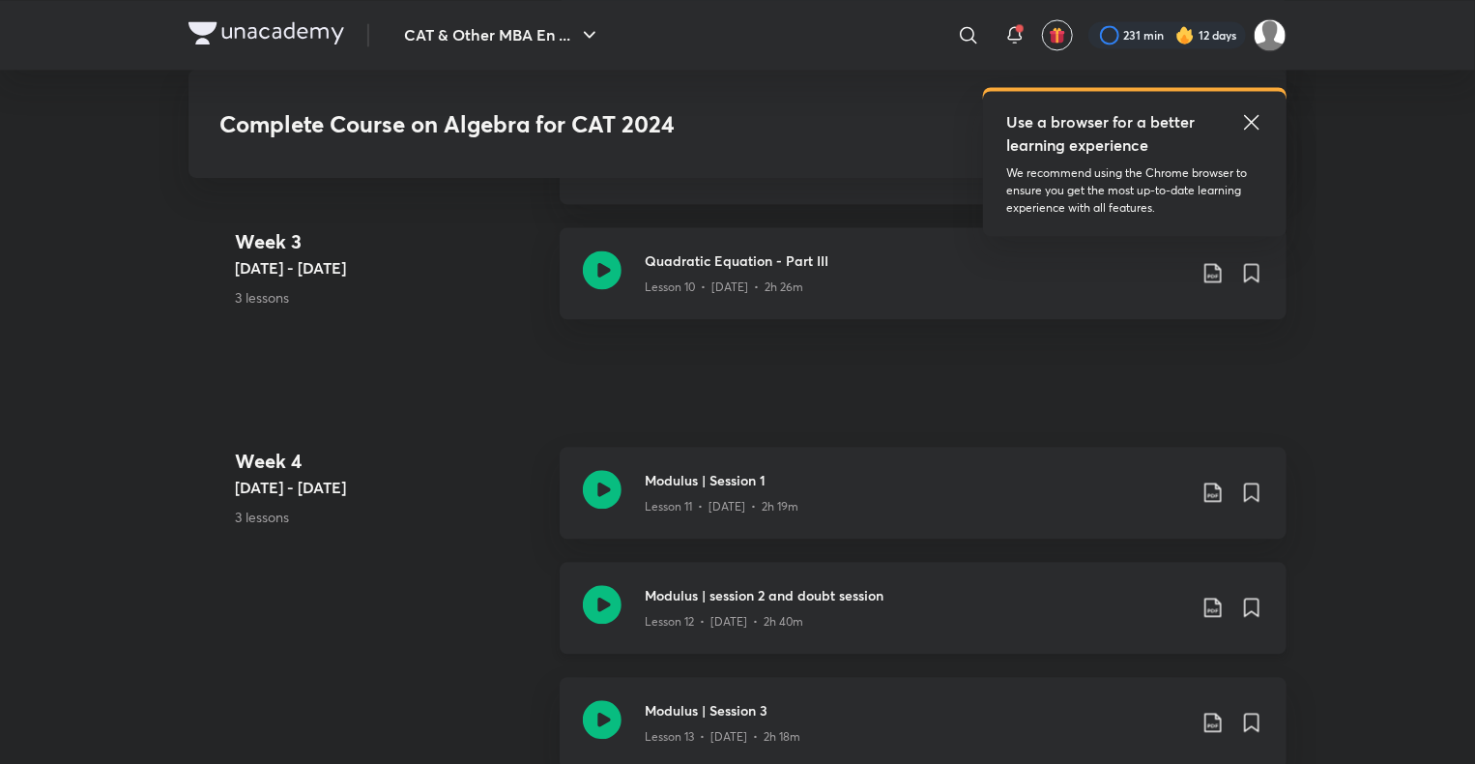
click at [592, 593] on icon at bounding box center [602, 604] width 39 height 39
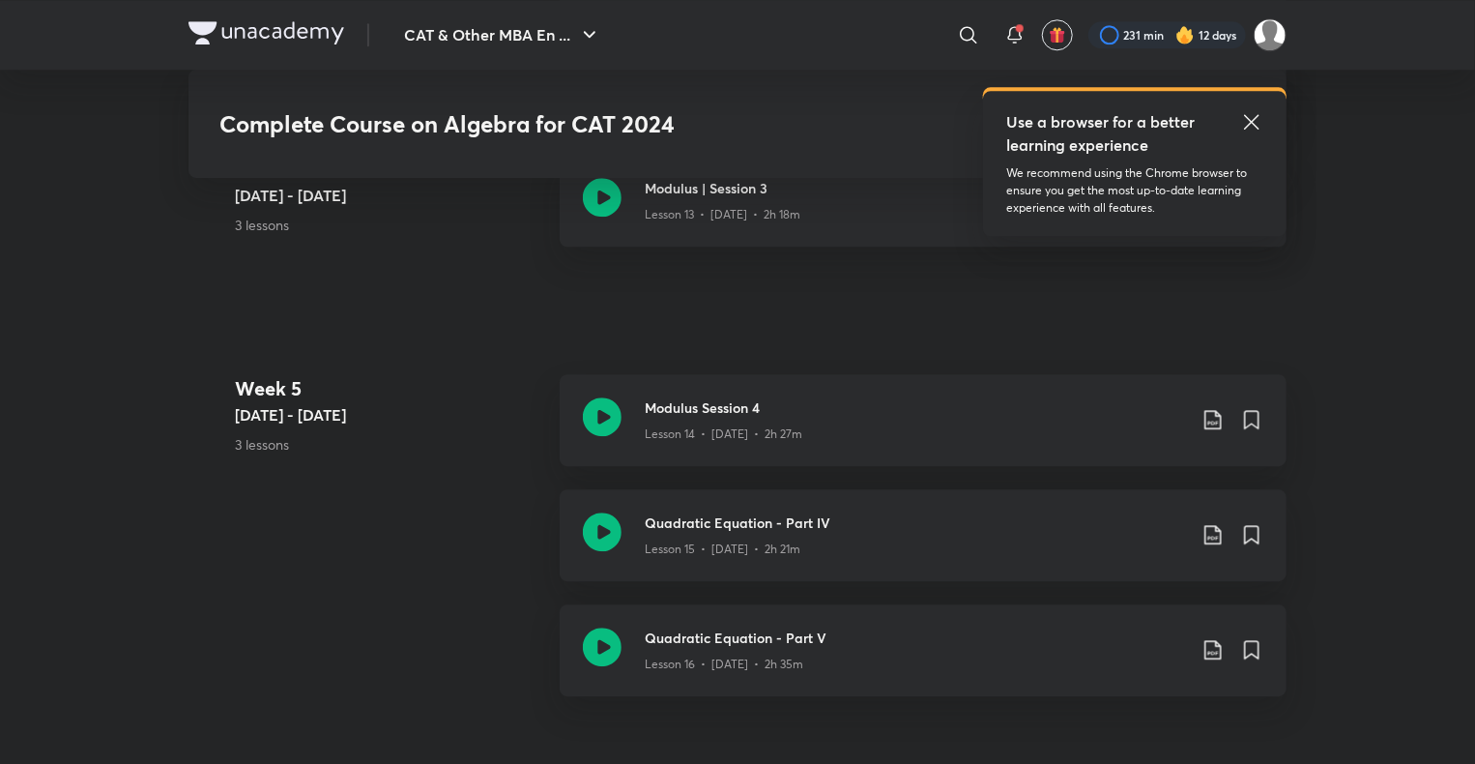
scroll to position [2522, 0]
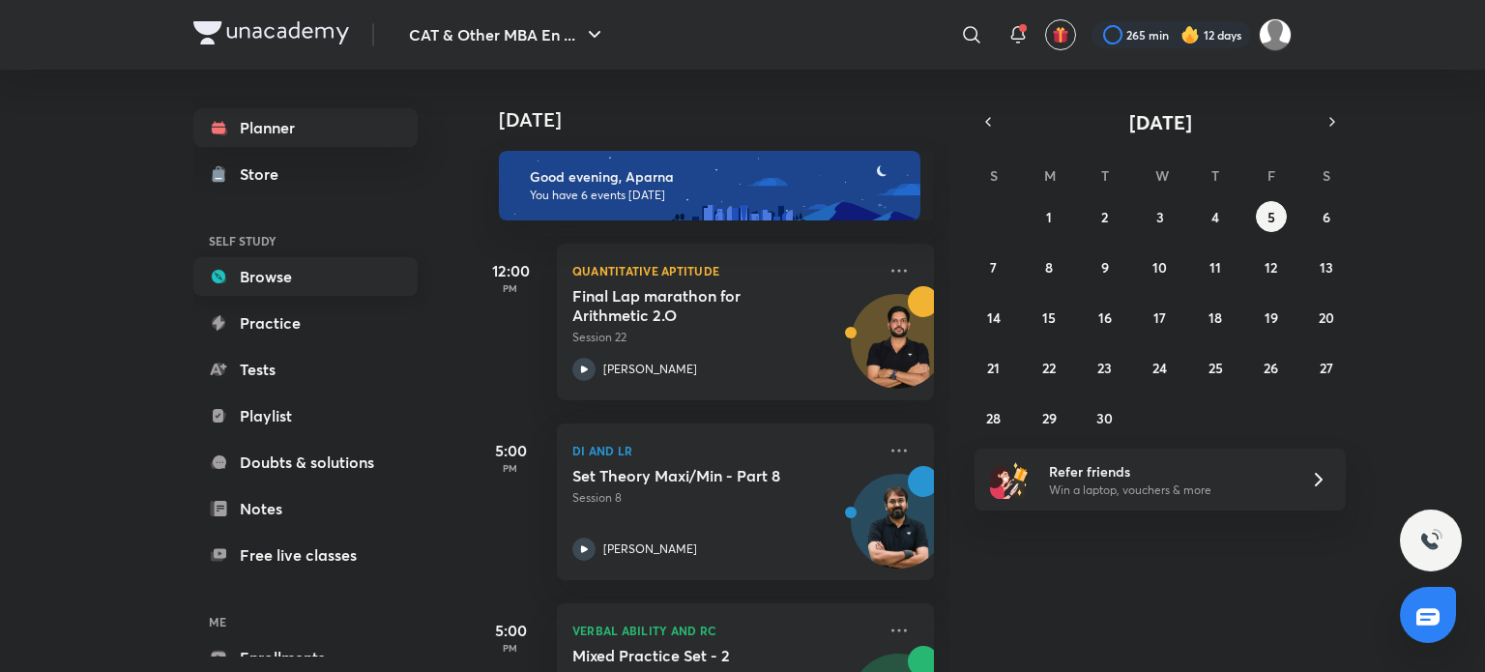
click at [303, 280] on link "Browse" at bounding box center [305, 276] width 224 height 39
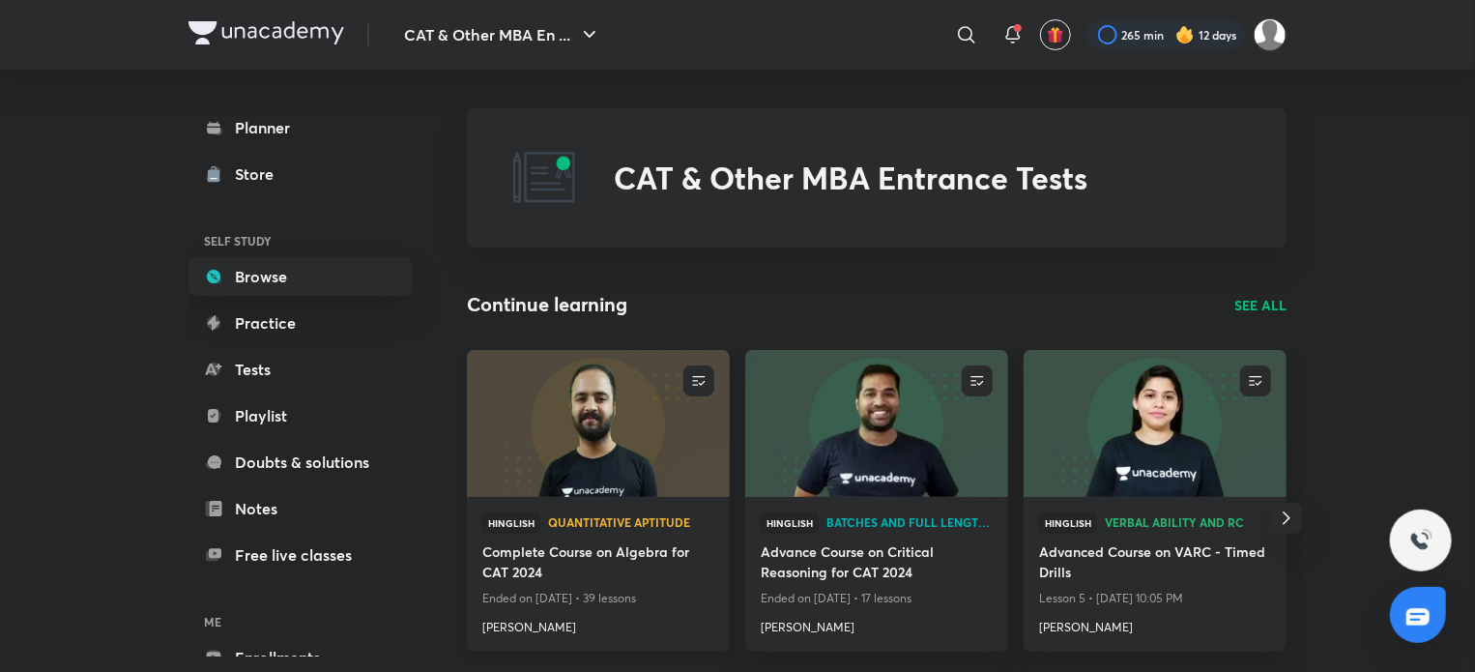
click at [630, 455] on img at bounding box center [598, 423] width 268 height 150
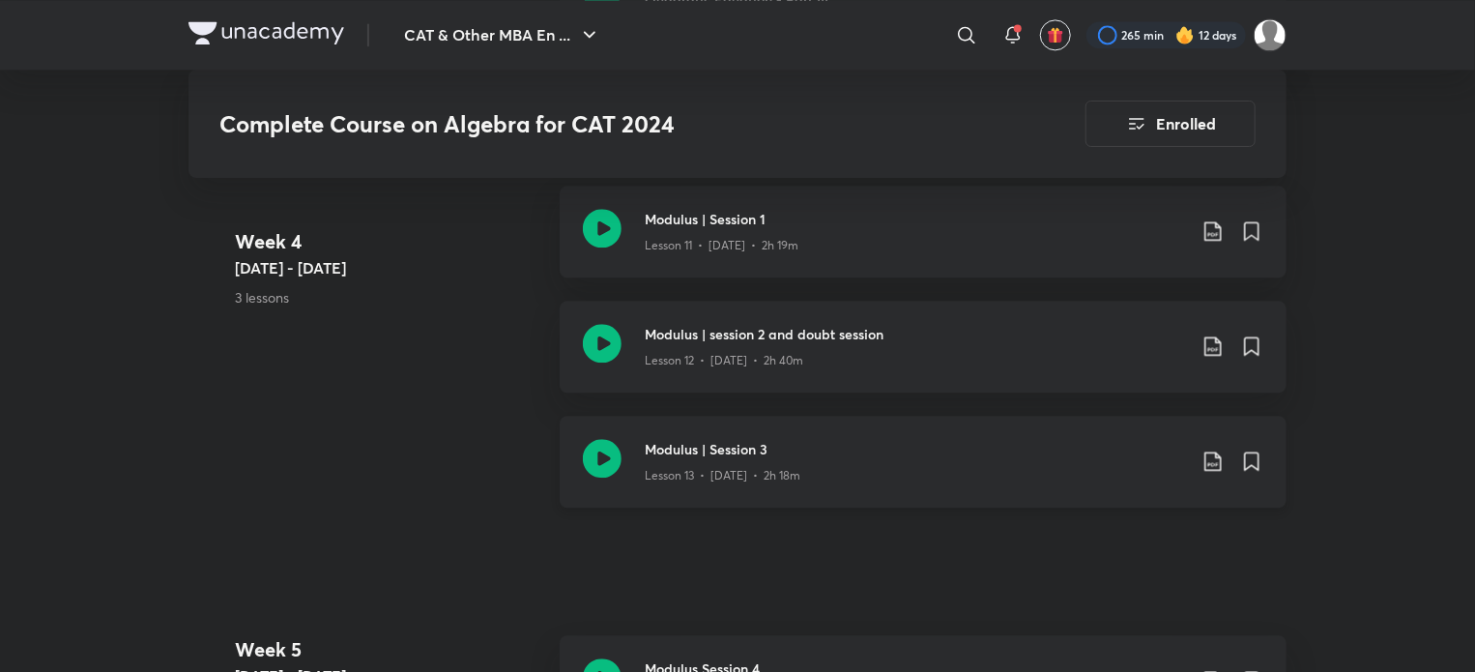
scroll to position [2393, 0]
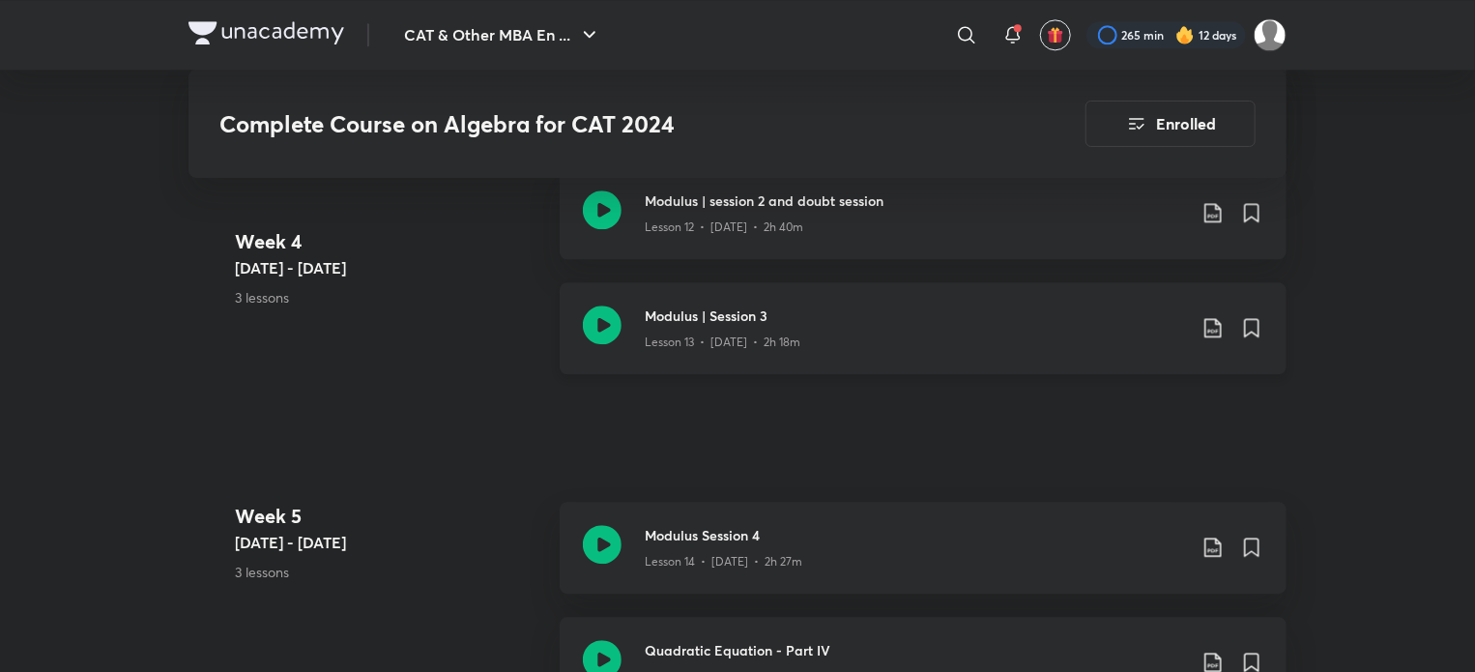
click at [611, 321] on icon at bounding box center [602, 324] width 39 height 39
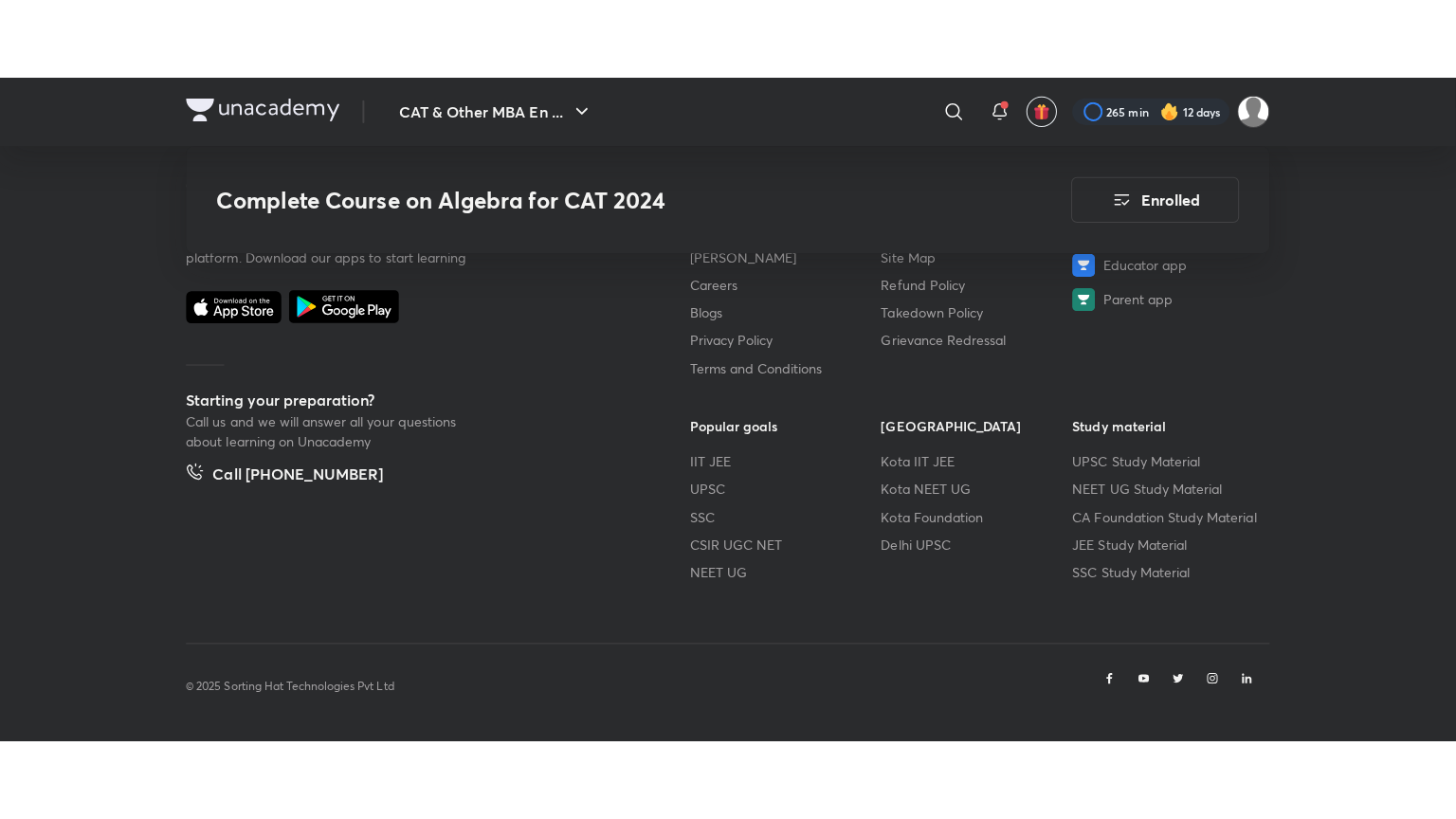
scroll to position [7023, 0]
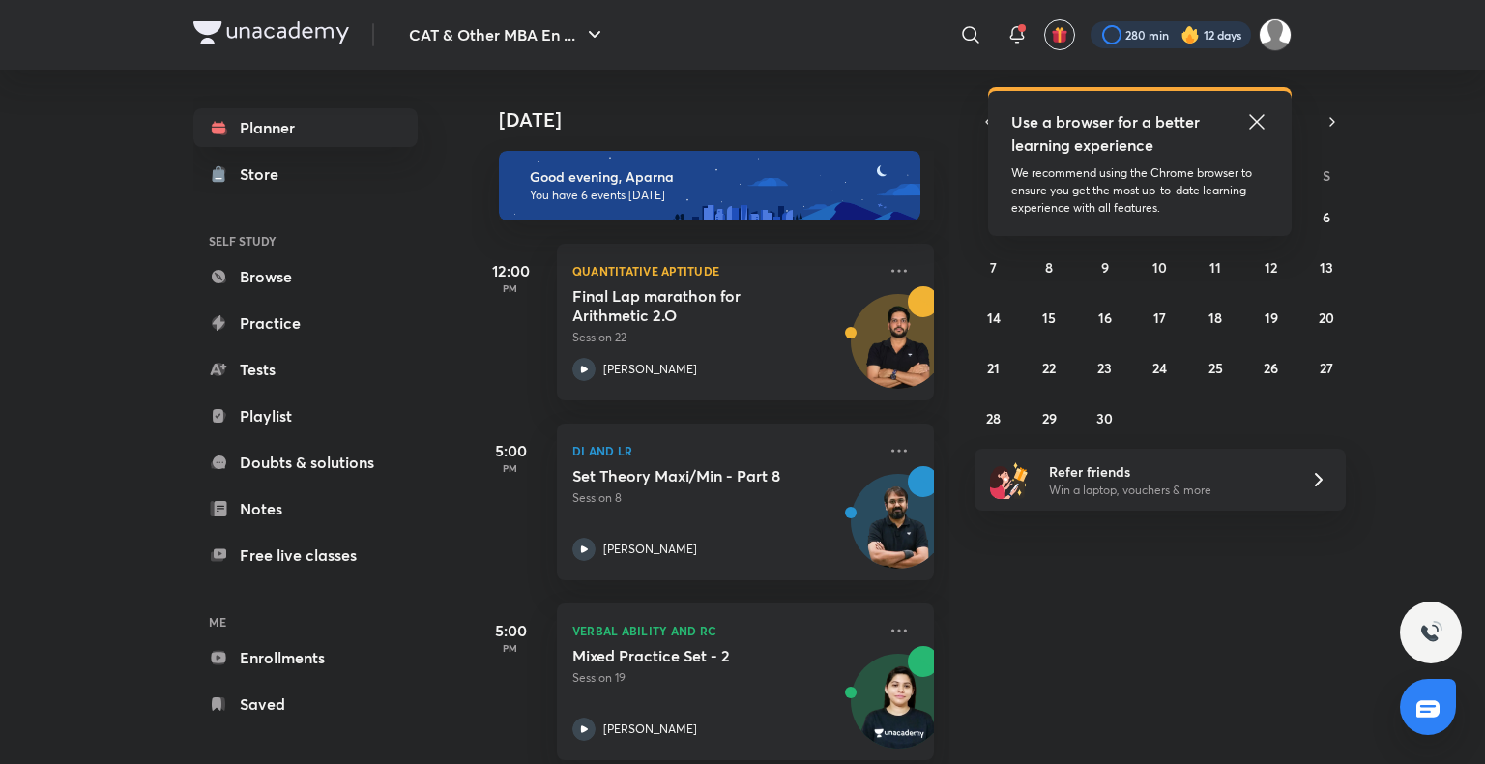
click at [1204, 29] on div at bounding box center [1170, 34] width 160 height 27
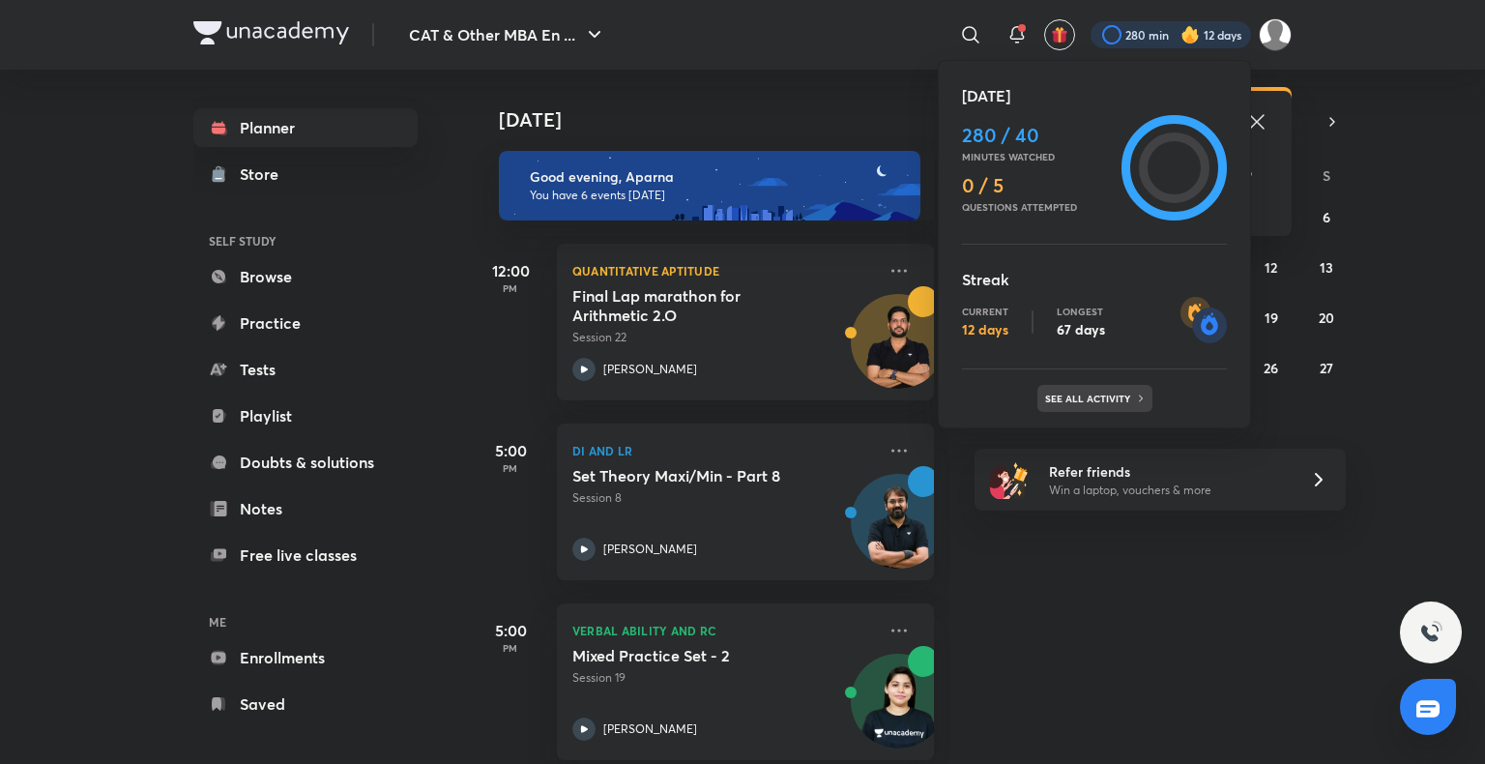
click at [1091, 397] on p "See all activity" at bounding box center [1090, 398] width 90 height 12
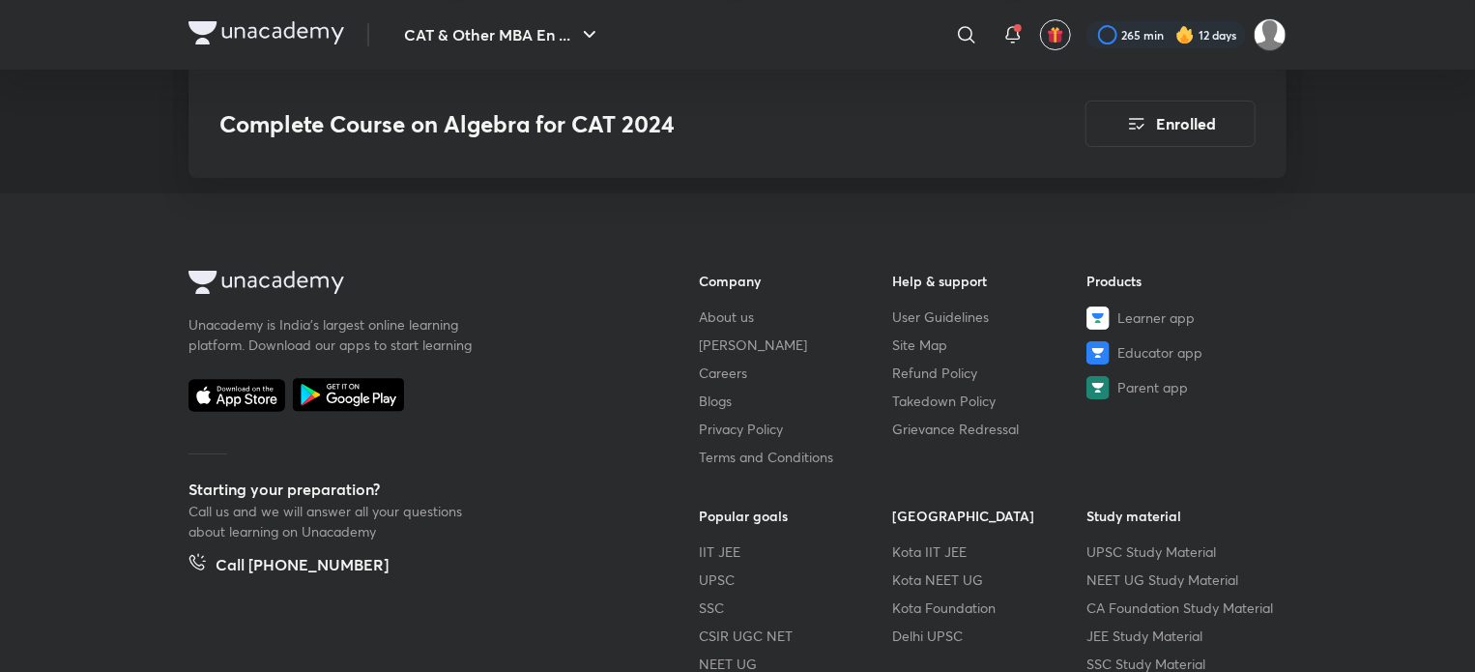
scroll to position [2393, 0]
